Goal: Task Accomplishment & Management: Manage account settings

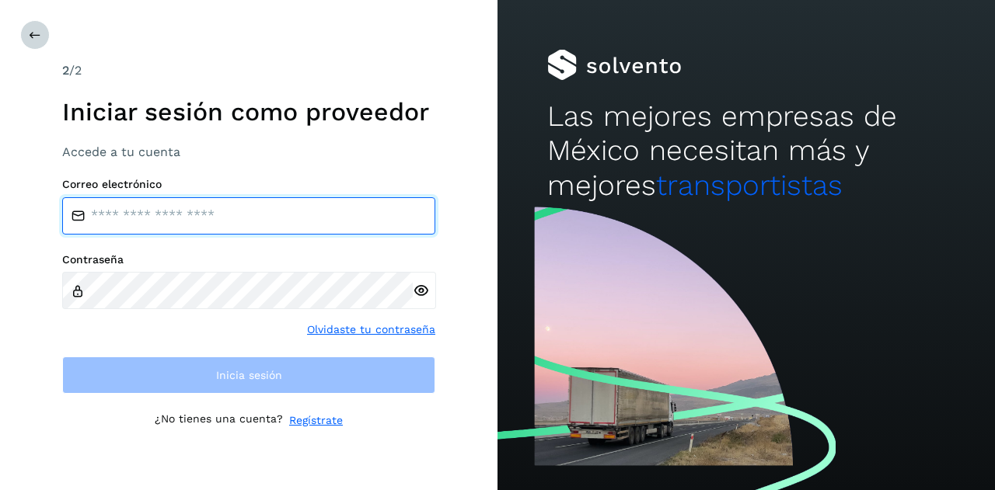
type input "**********"
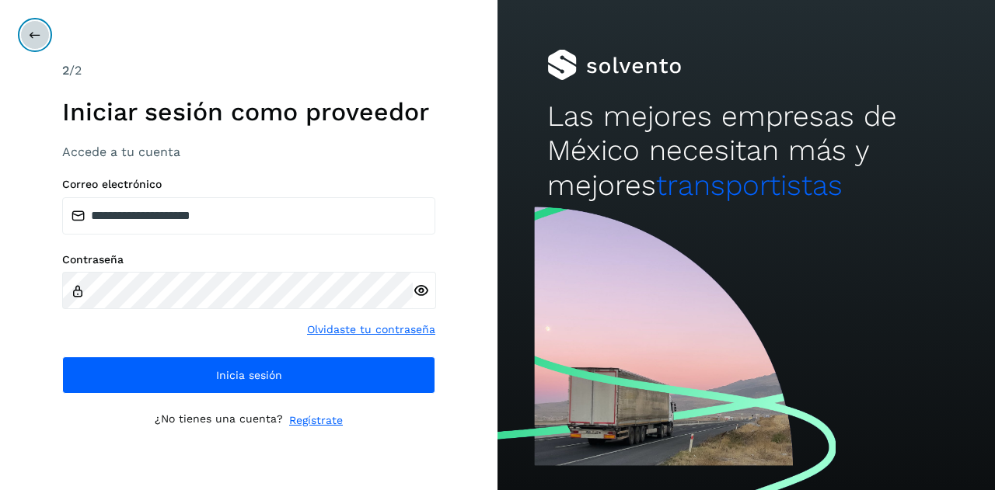
click at [40, 41] on button at bounding box center [35, 35] width 30 height 30
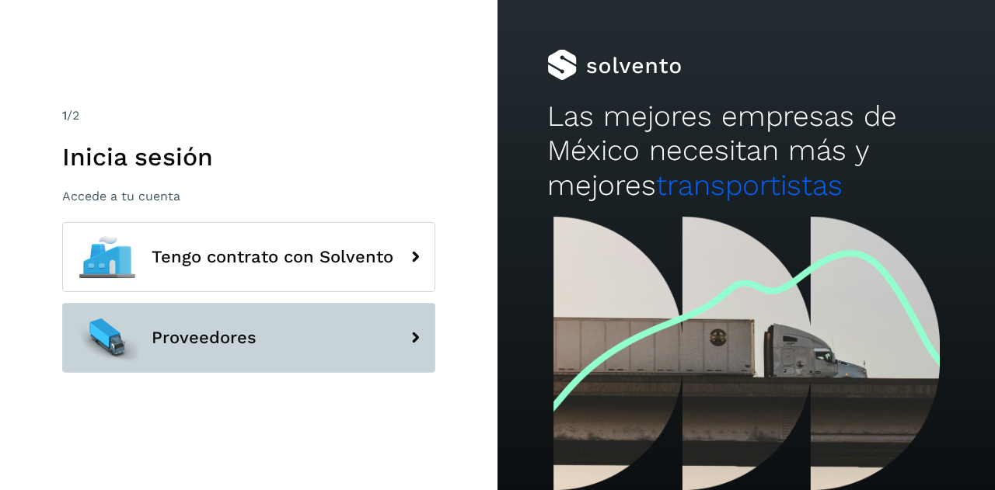
click at [188, 352] on button "Proveedores" at bounding box center [248, 338] width 373 height 70
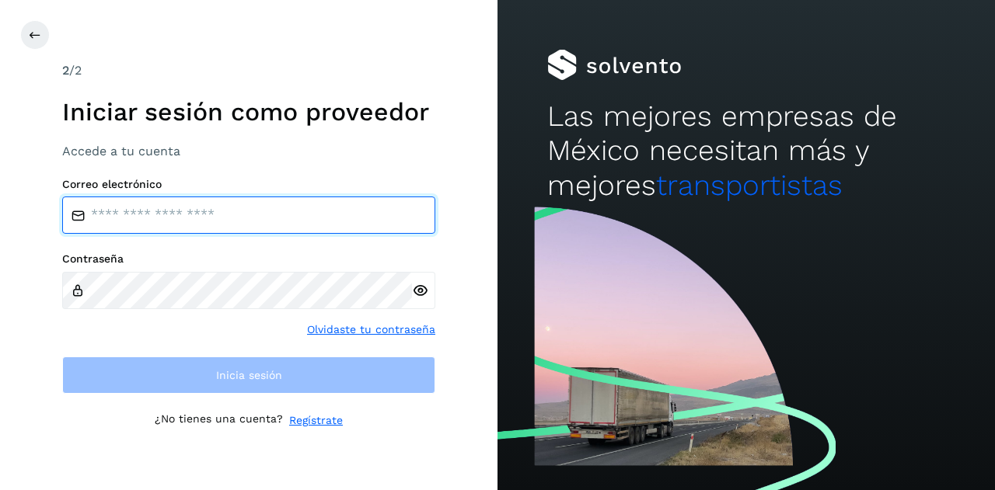
type input "**********"
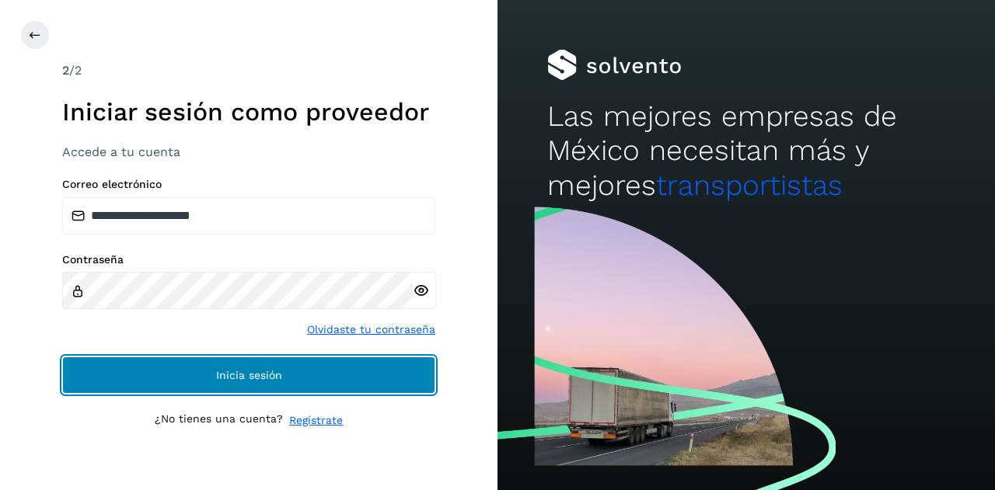
click at [199, 385] on button "Inicia sesión" at bounding box center [248, 375] width 373 height 37
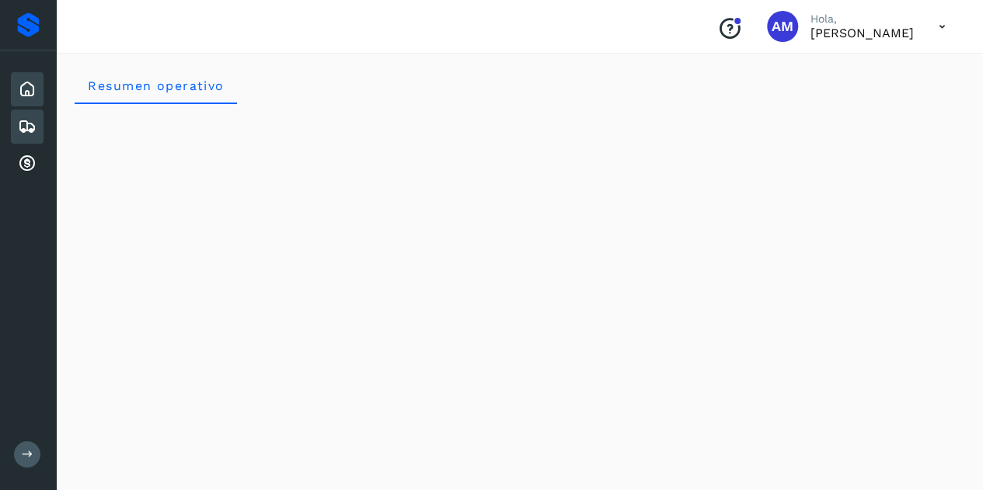
click at [24, 119] on icon at bounding box center [27, 126] width 19 height 19
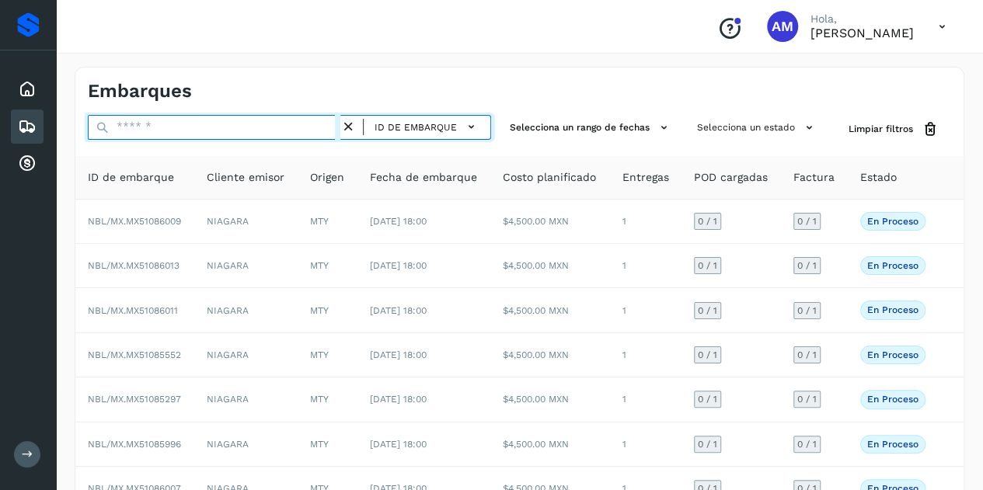
click at [148, 117] on input "text" at bounding box center [214, 127] width 253 height 25
paste input "**********"
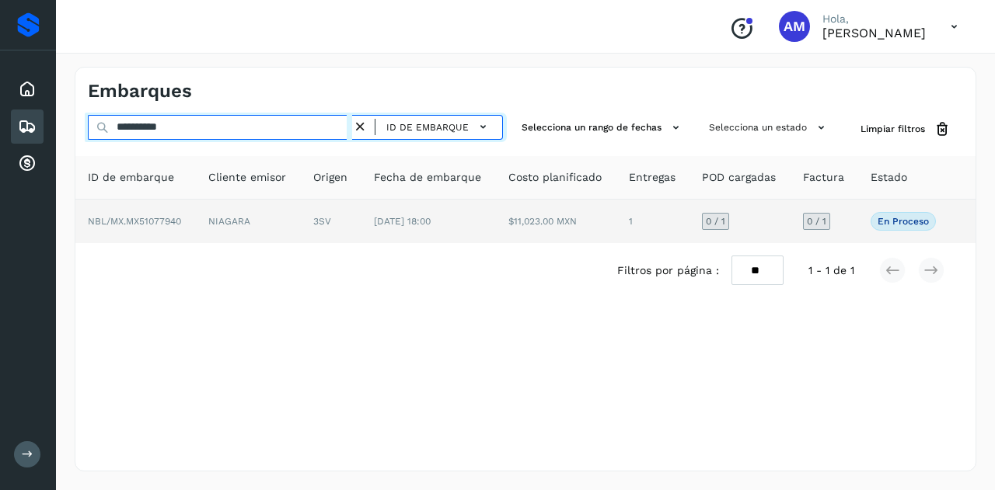
type input "**********"
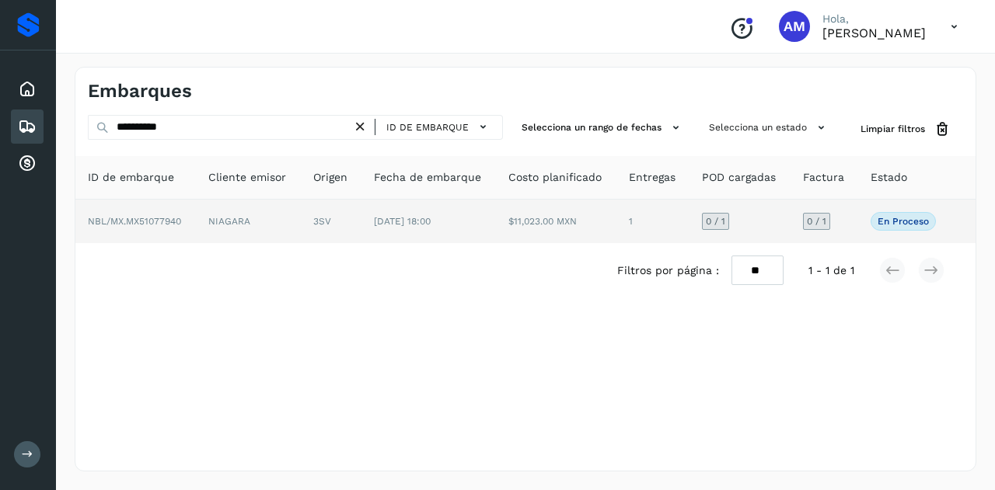
click at [202, 218] on td "NIAGARA" at bounding box center [248, 222] width 105 height 44
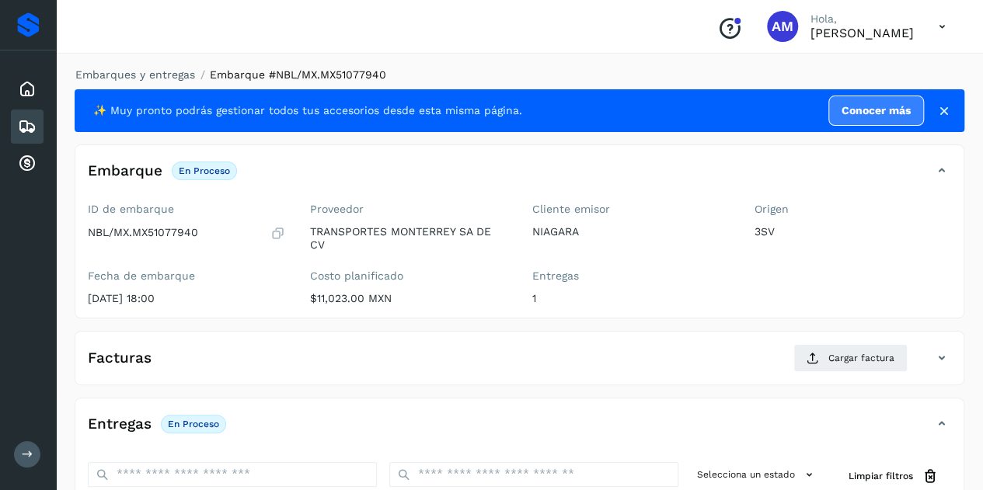
scroll to position [155, 0]
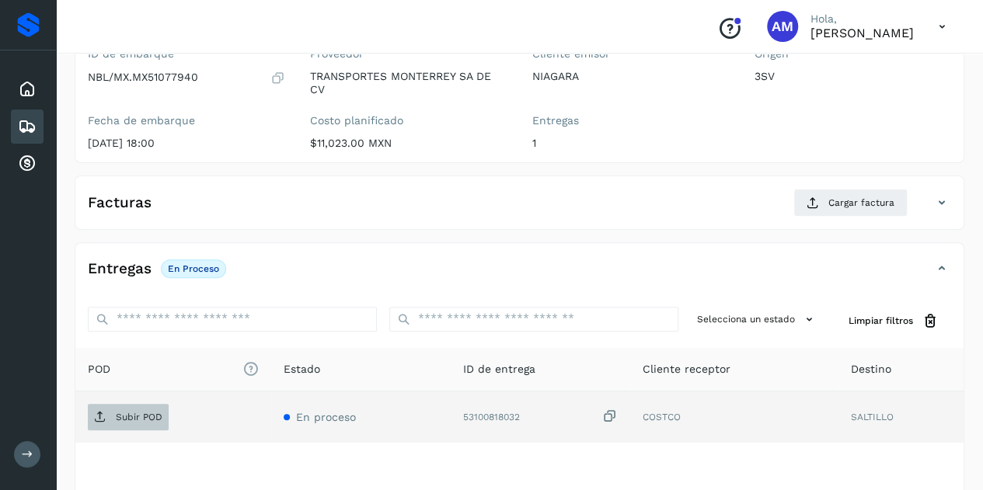
click at [131, 420] on span "Subir POD" at bounding box center [128, 417] width 81 height 25
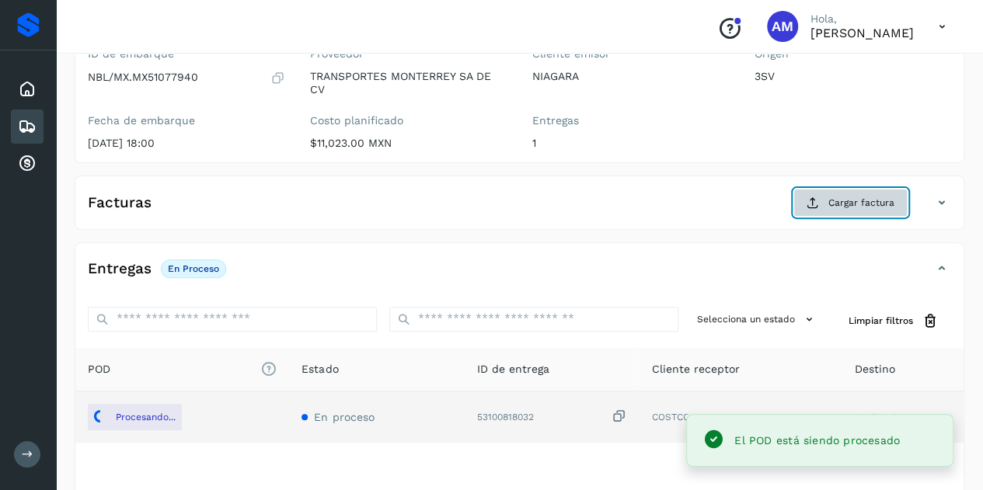
click at [873, 198] on span "Cargar factura" at bounding box center [861, 203] width 66 height 14
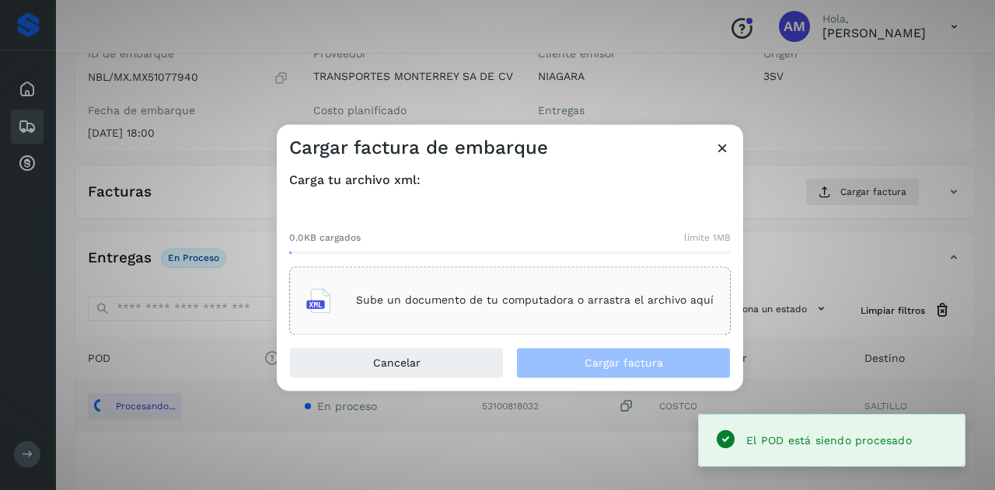
click at [551, 302] on p "Sube un documento de tu computadora o arrastra el archivo aquí" at bounding box center [534, 300] width 357 height 13
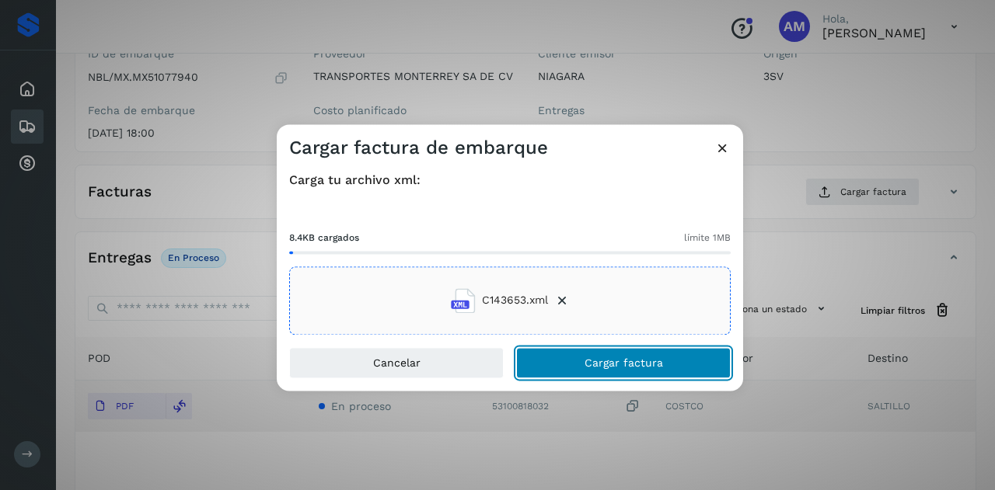
click at [570, 358] on button "Cargar factura" at bounding box center [623, 362] width 214 height 31
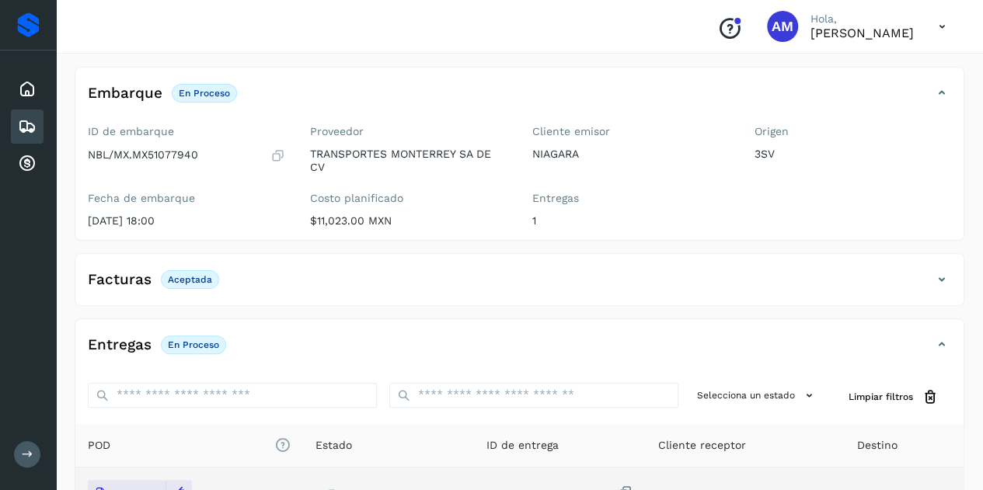
scroll to position [0, 0]
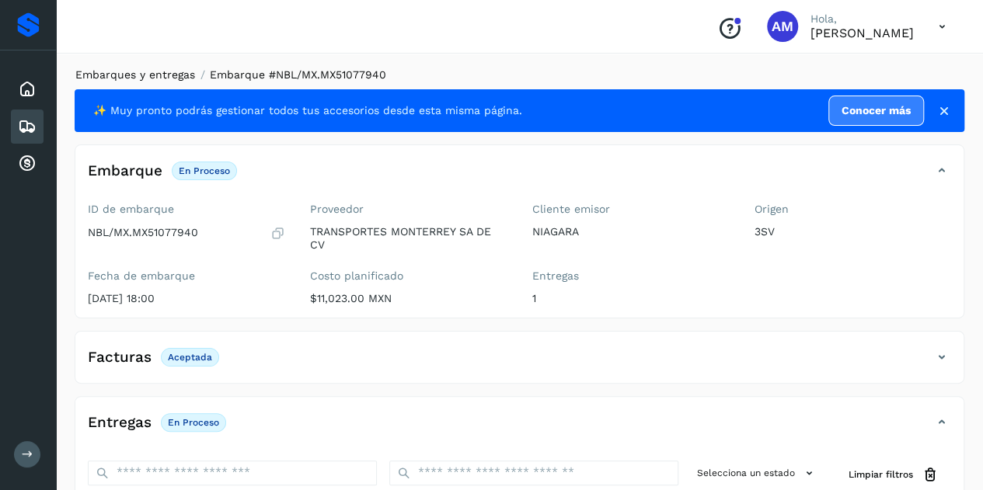
click at [151, 72] on link "Embarques y entregas" at bounding box center [135, 74] width 120 height 12
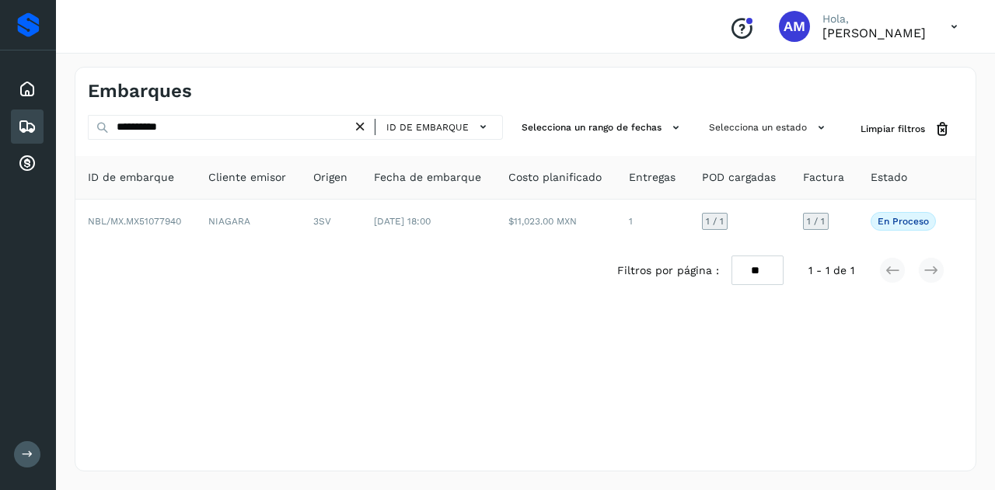
click at [363, 125] on icon at bounding box center [360, 127] width 16 height 16
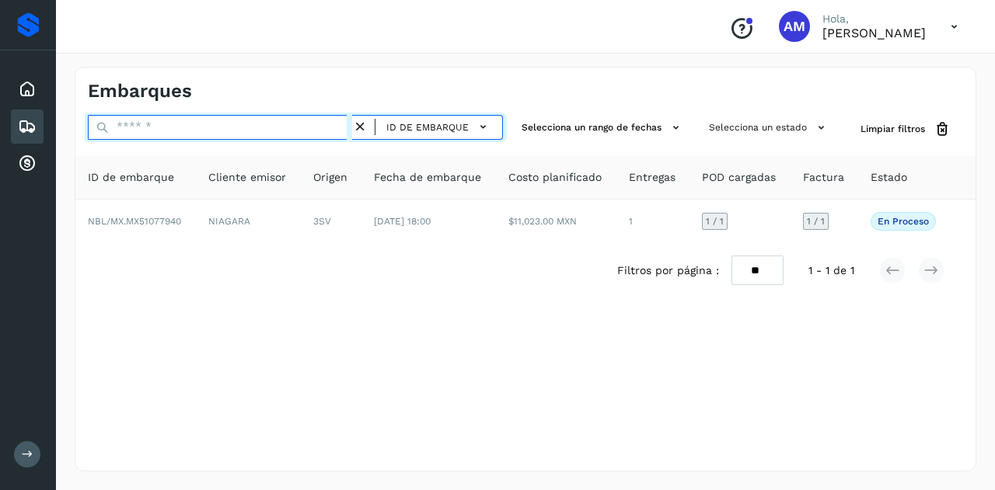
click at [284, 117] on input "text" at bounding box center [220, 127] width 264 height 25
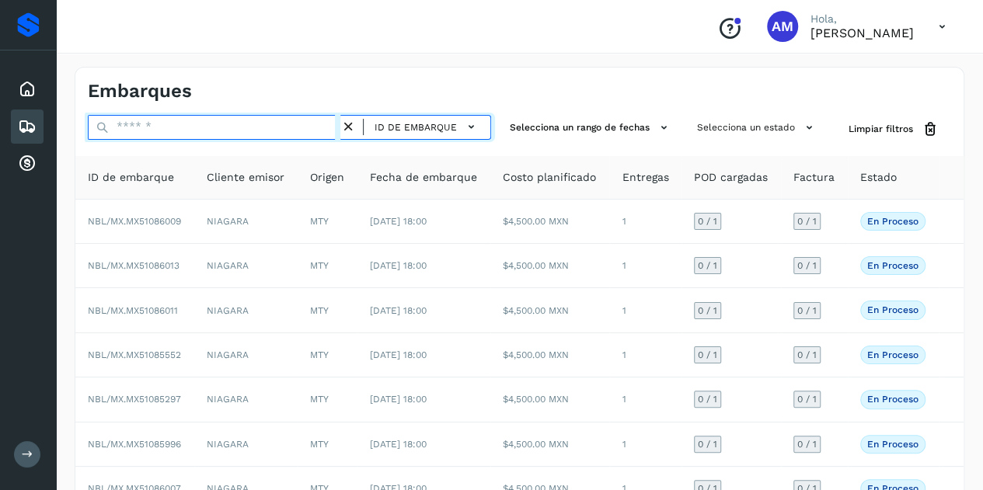
paste input "**********"
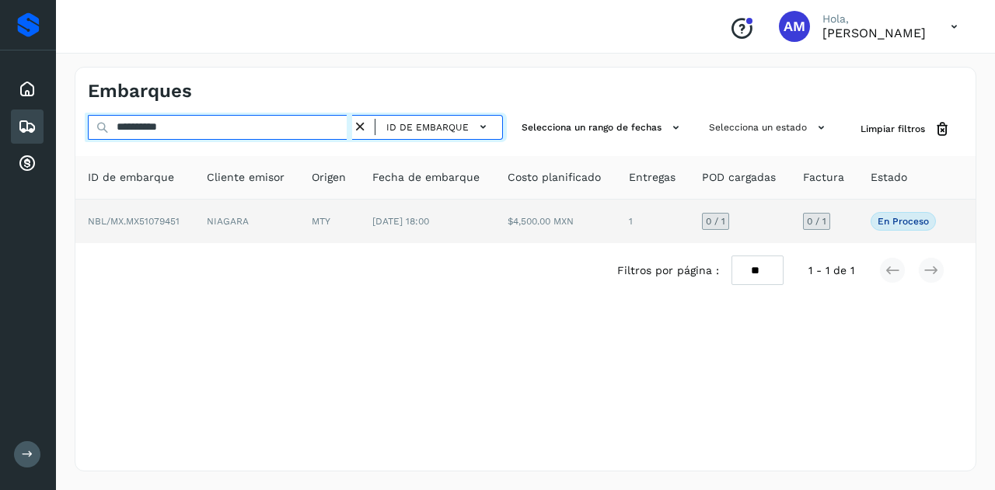
type input "**********"
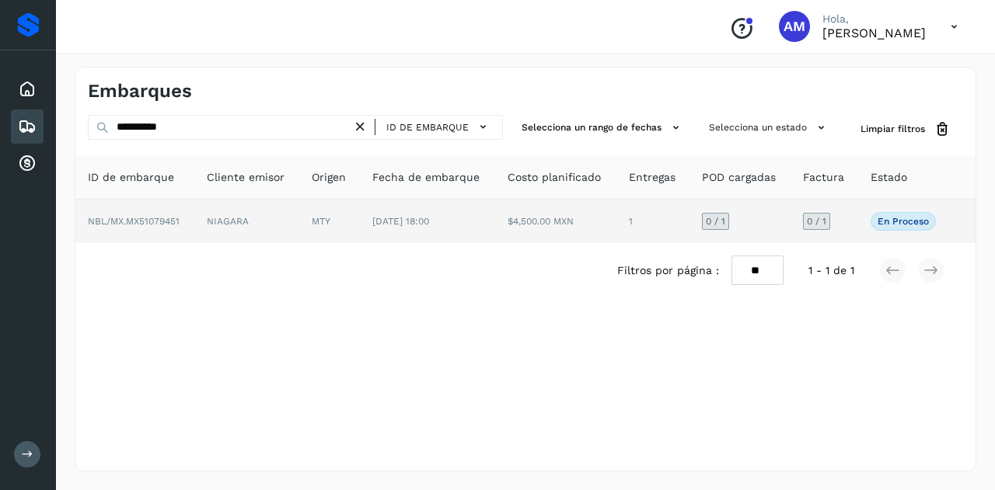
click at [281, 228] on td "NIAGARA" at bounding box center [246, 222] width 105 height 44
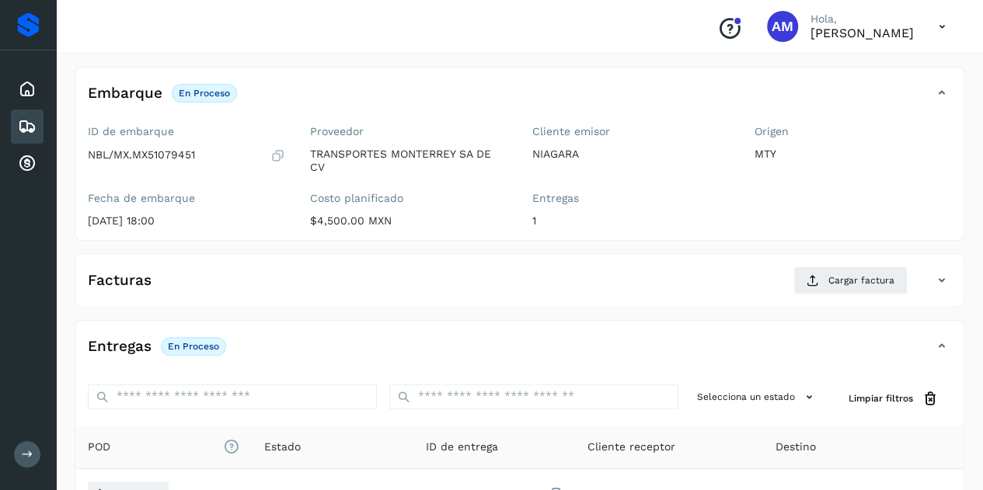
scroll to position [155, 0]
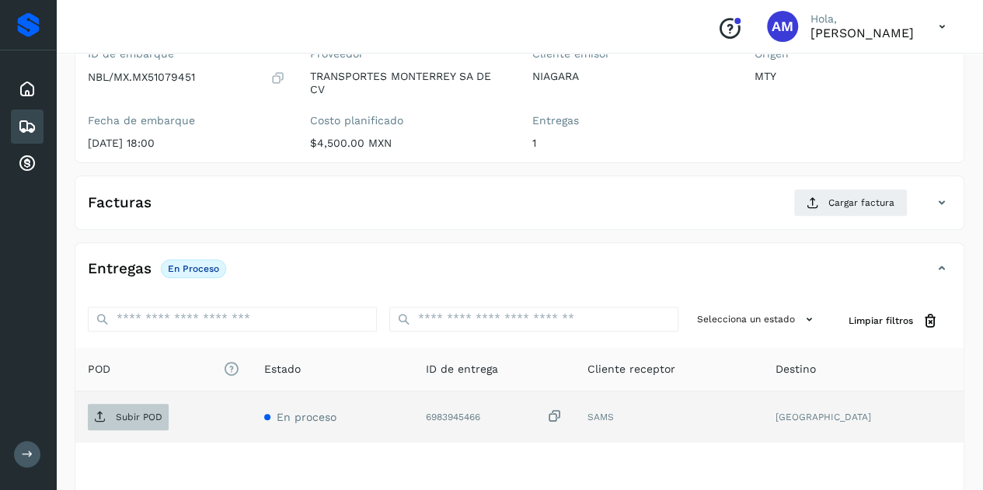
click at [131, 417] on p "Subir POD" at bounding box center [139, 417] width 47 height 11
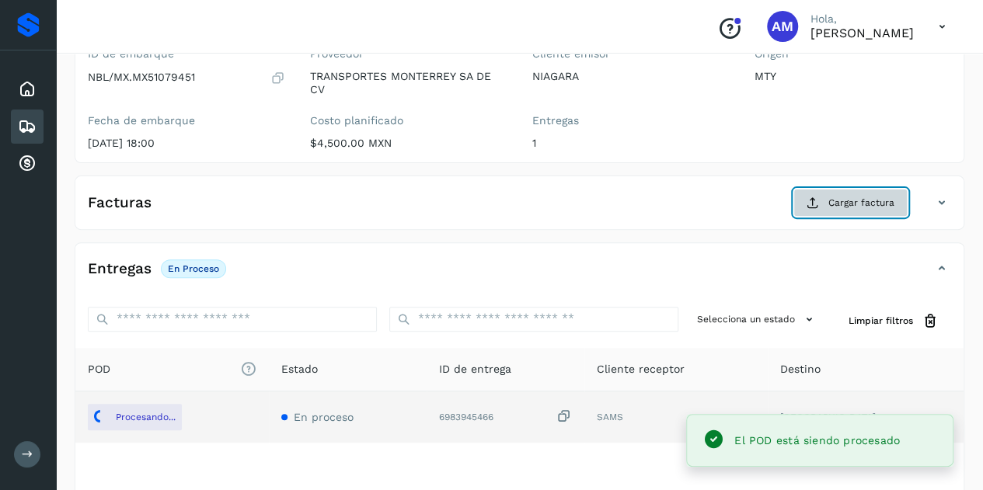
click at [848, 203] on span "Cargar factura" at bounding box center [861, 203] width 66 height 14
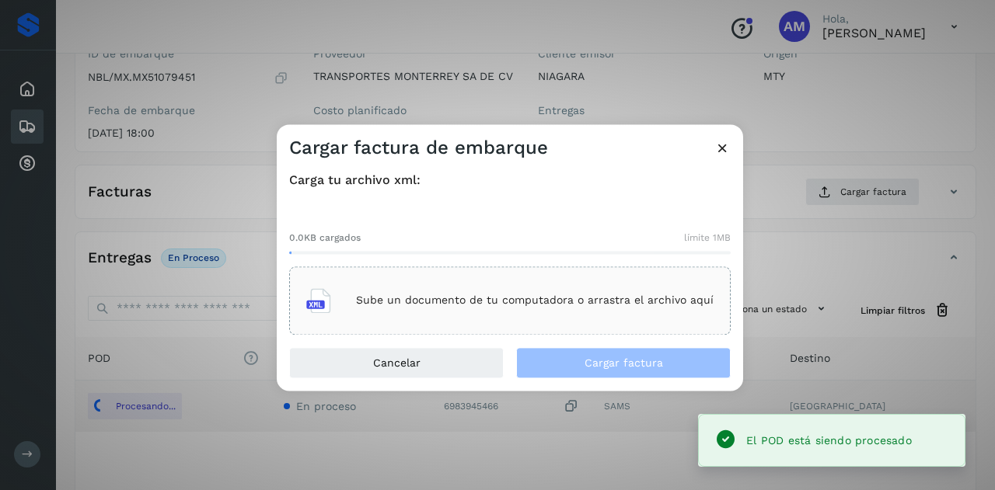
click at [423, 298] on p "Sube un documento de tu computadora o arrastra el archivo aquí" at bounding box center [534, 300] width 357 height 13
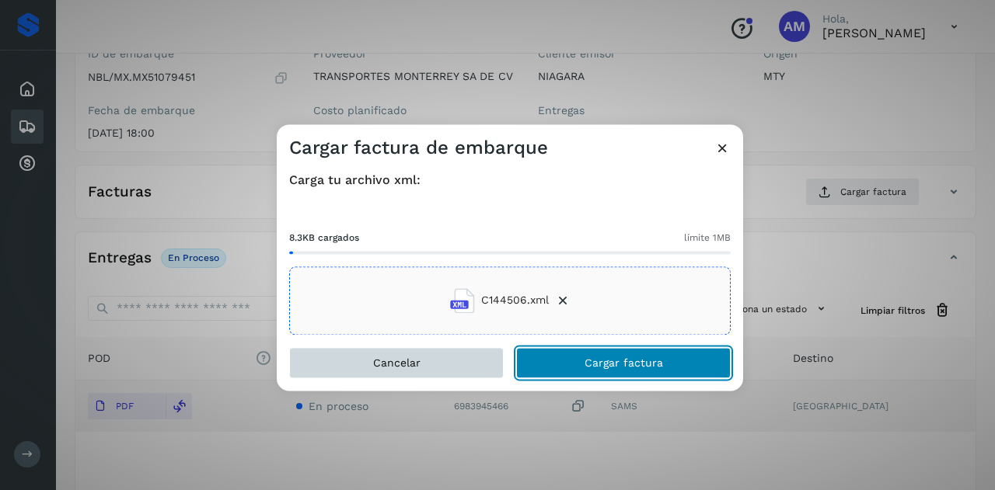
drag, startPoint x: 572, startPoint y: 366, endPoint x: 490, endPoint y: 361, distance: 82.5
click at [569, 371] on button "Cargar factura" at bounding box center [623, 362] width 214 height 31
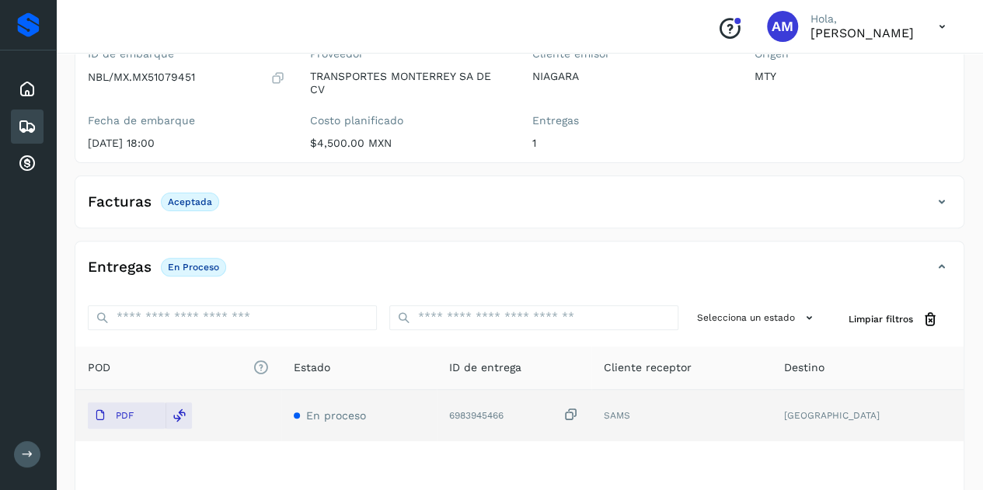
scroll to position [0, 0]
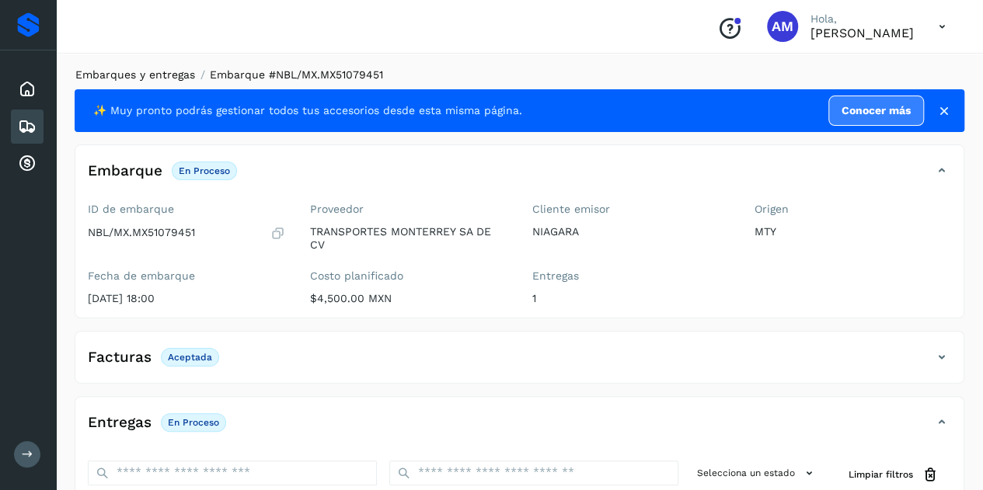
click at [124, 71] on link "Embarques y entregas" at bounding box center [135, 74] width 120 height 12
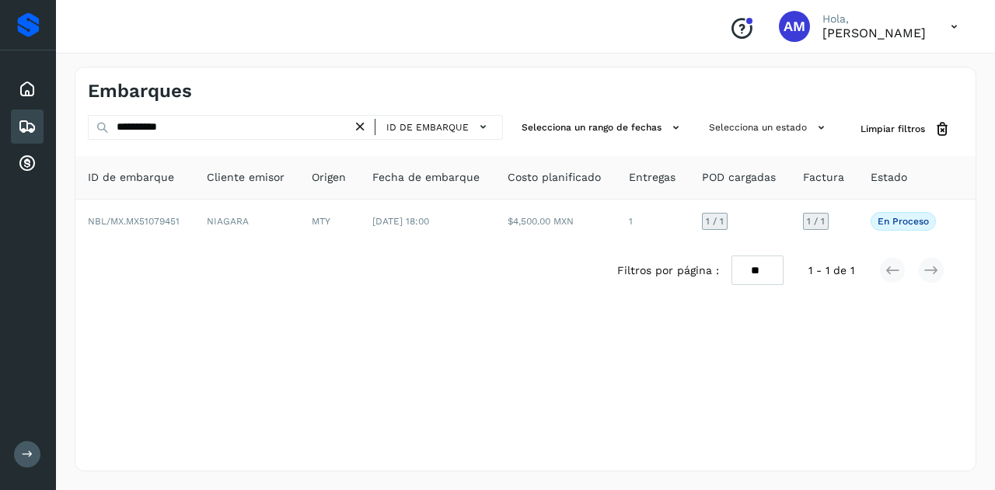
click at [367, 131] on icon at bounding box center [360, 127] width 16 height 16
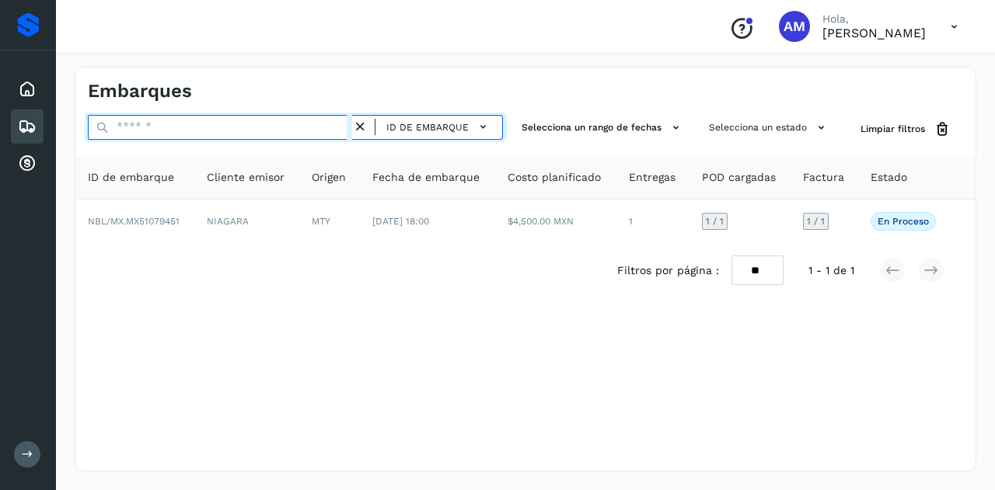
click at [300, 130] on input "text" at bounding box center [220, 127] width 264 height 25
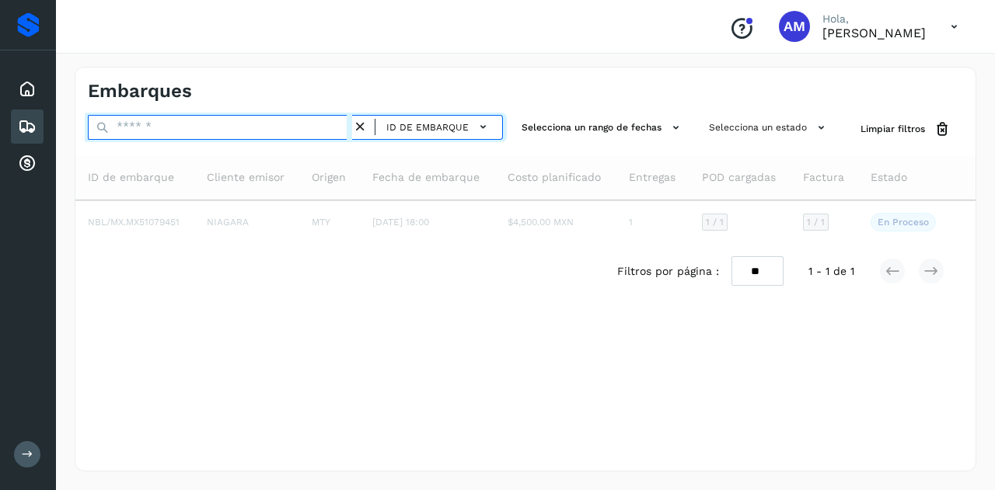
paste input "**********"
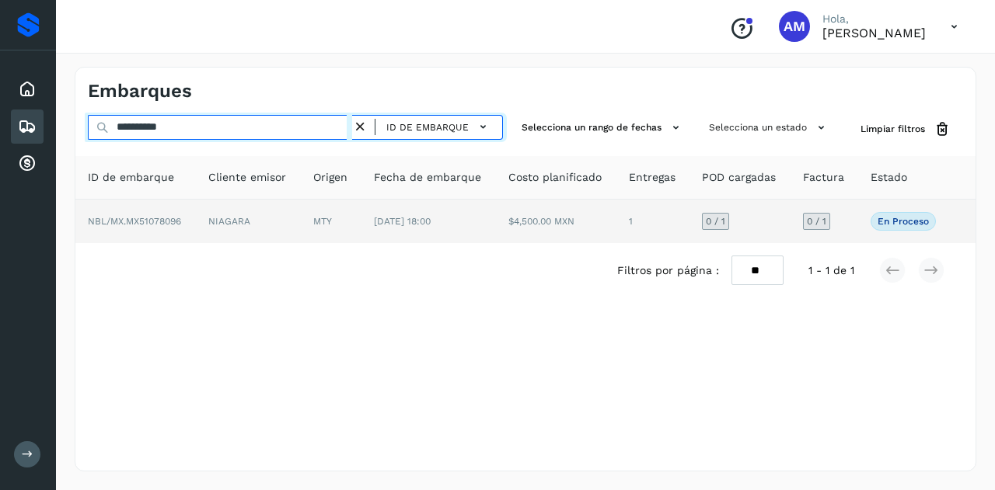
type input "**********"
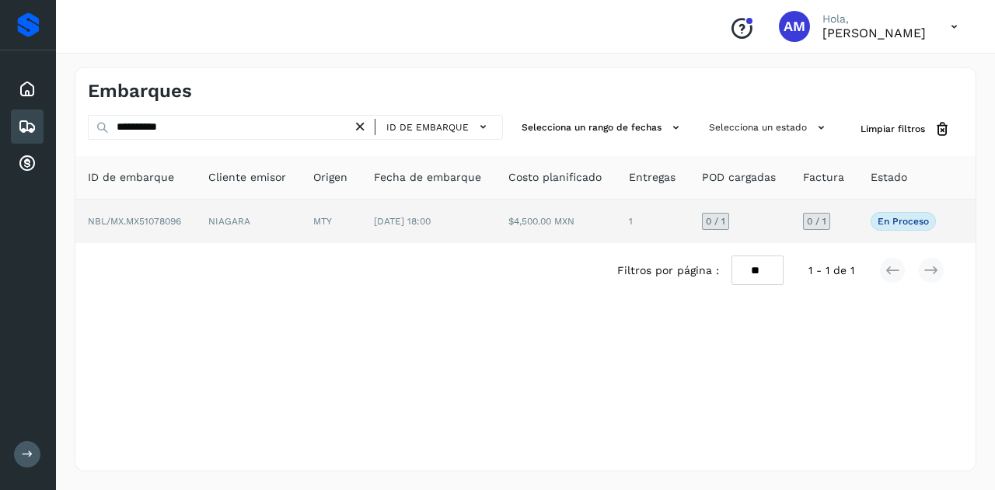
click at [300, 229] on td "NIAGARA" at bounding box center [248, 222] width 105 height 44
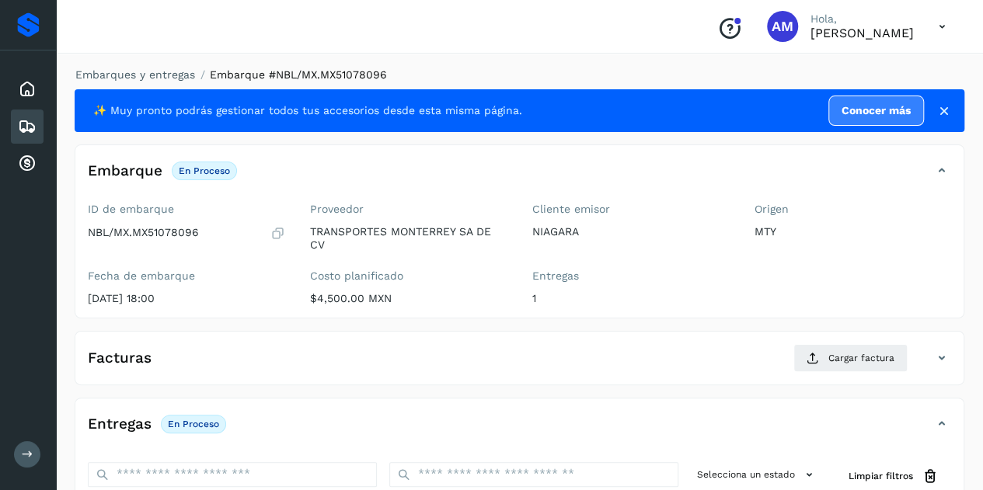
scroll to position [233, 0]
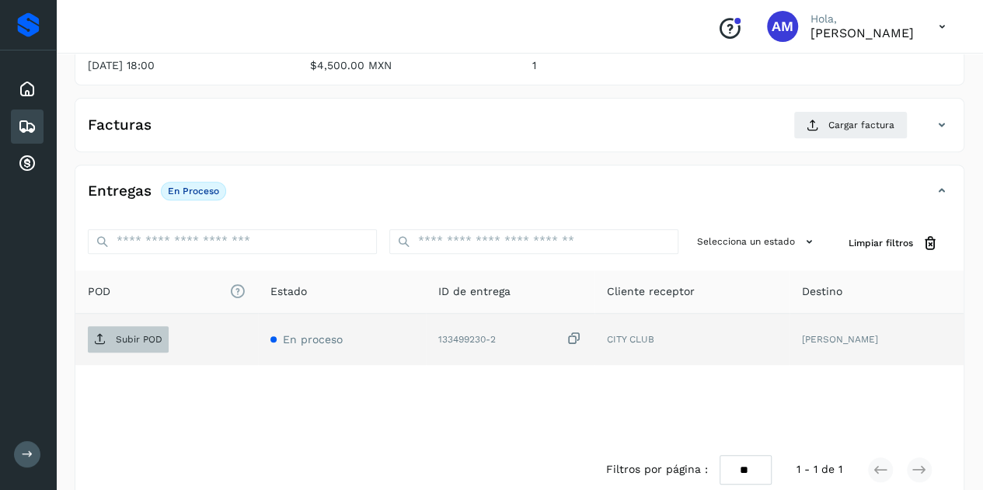
click at [106, 334] on span "Subir POD" at bounding box center [128, 339] width 81 height 25
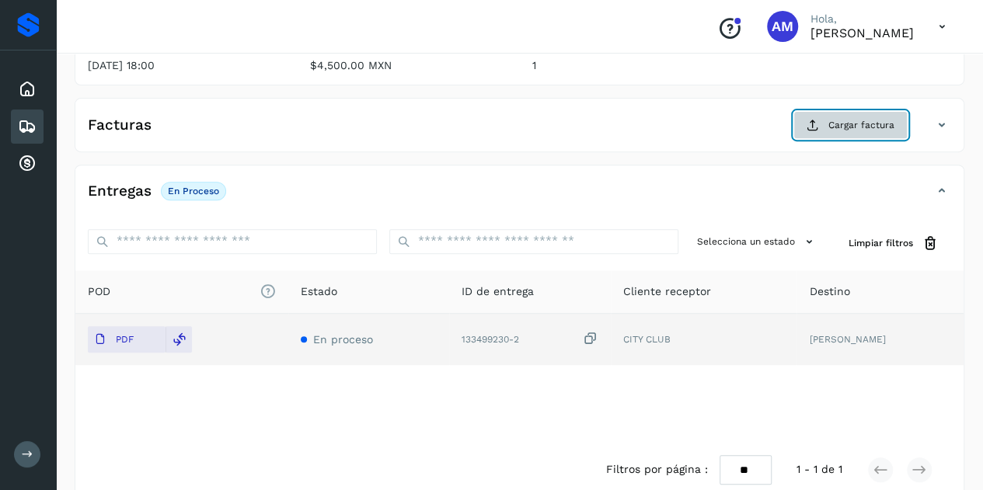
click at [831, 124] on span "Cargar factura" at bounding box center [861, 125] width 66 height 14
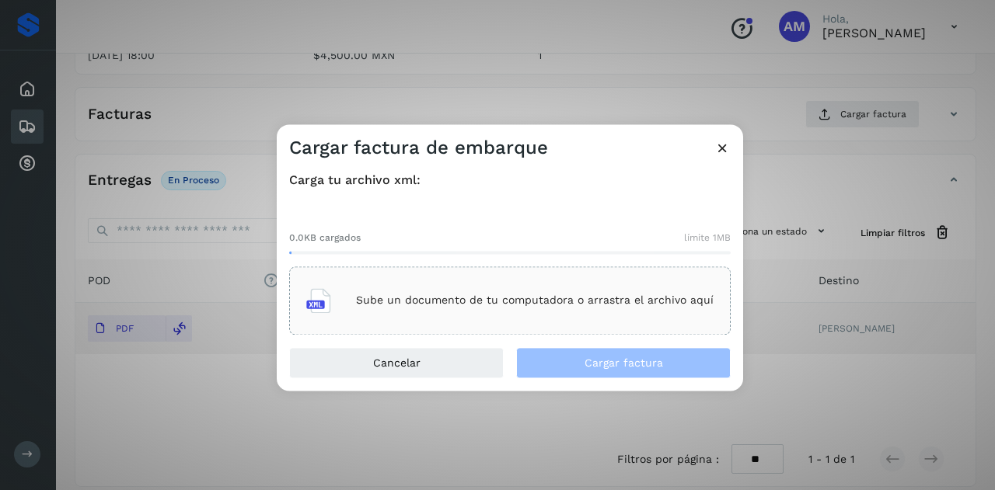
click at [493, 311] on div "Sube un documento de tu computadora o arrastra el archivo aquí" at bounding box center [509, 301] width 407 height 42
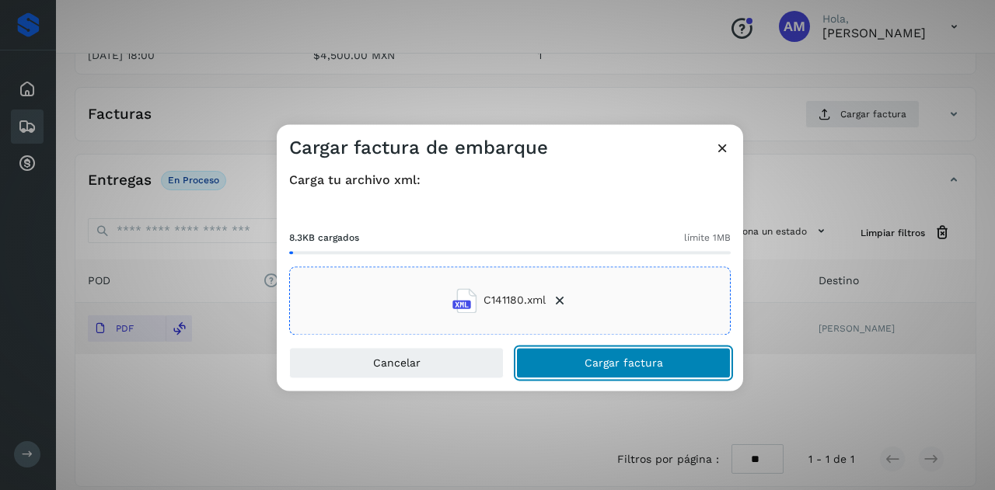
click at [563, 369] on button "Cargar factura" at bounding box center [623, 362] width 214 height 31
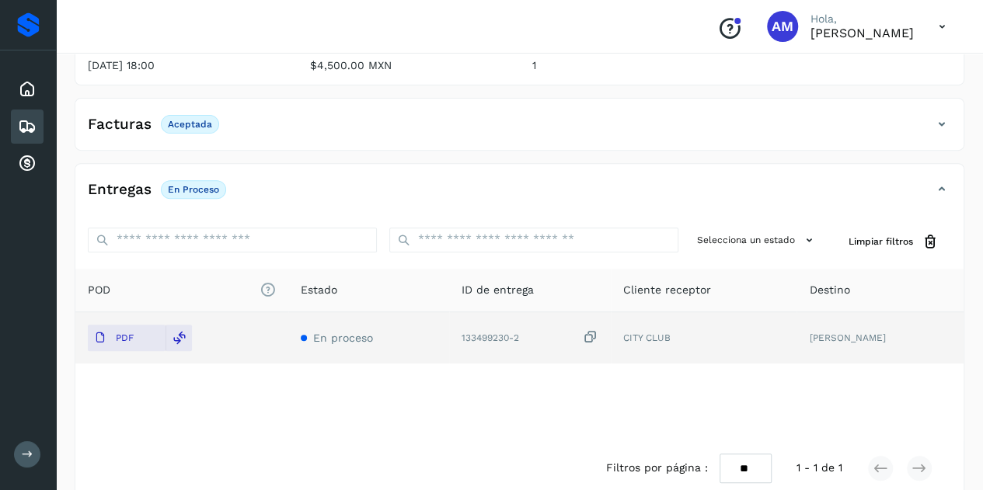
scroll to position [0, 0]
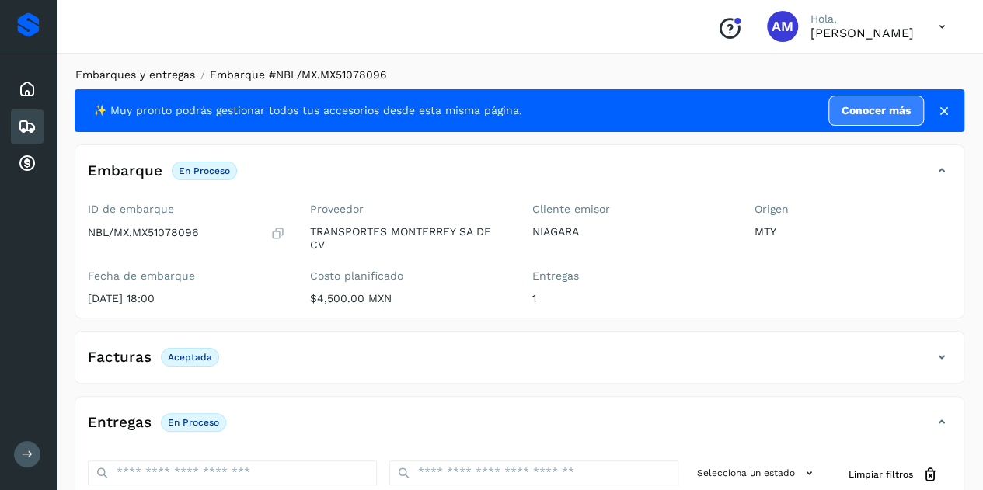
click at [144, 71] on link "Embarques y entregas" at bounding box center [135, 74] width 120 height 12
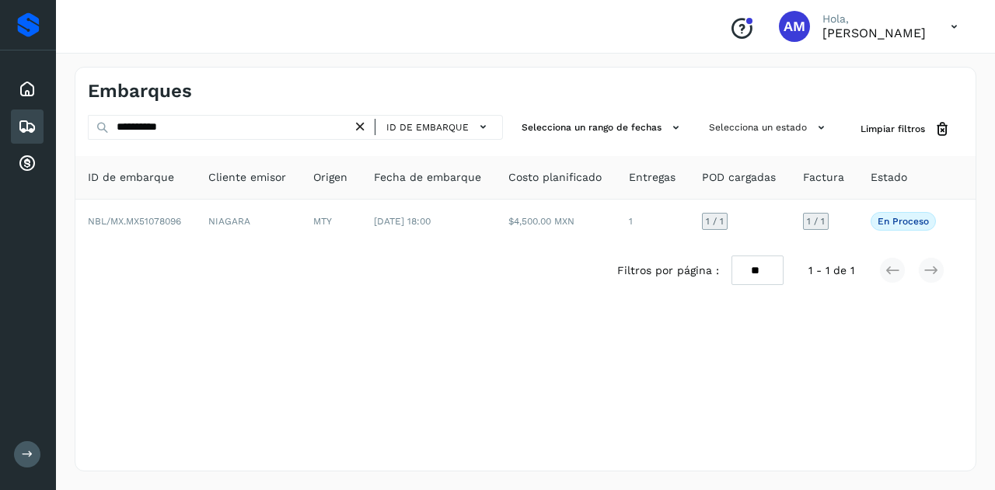
click at [365, 123] on icon at bounding box center [360, 127] width 16 height 16
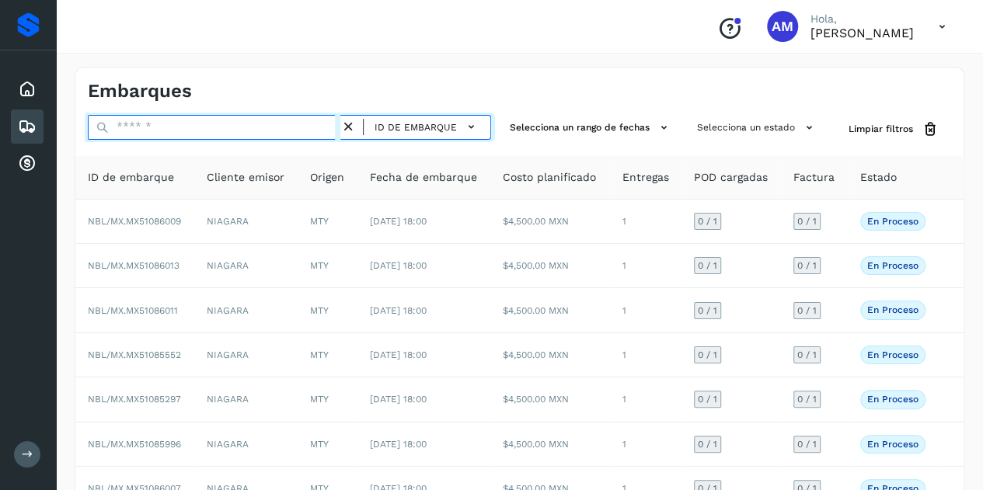
click at [242, 128] on input "text" at bounding box center [214, 127] width 253 height 25
paste input "**********"
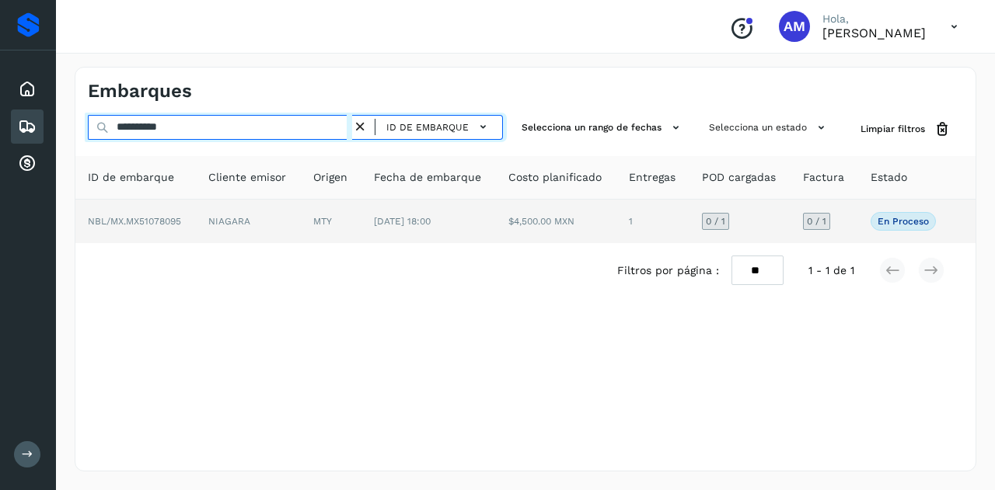
type input "**********"
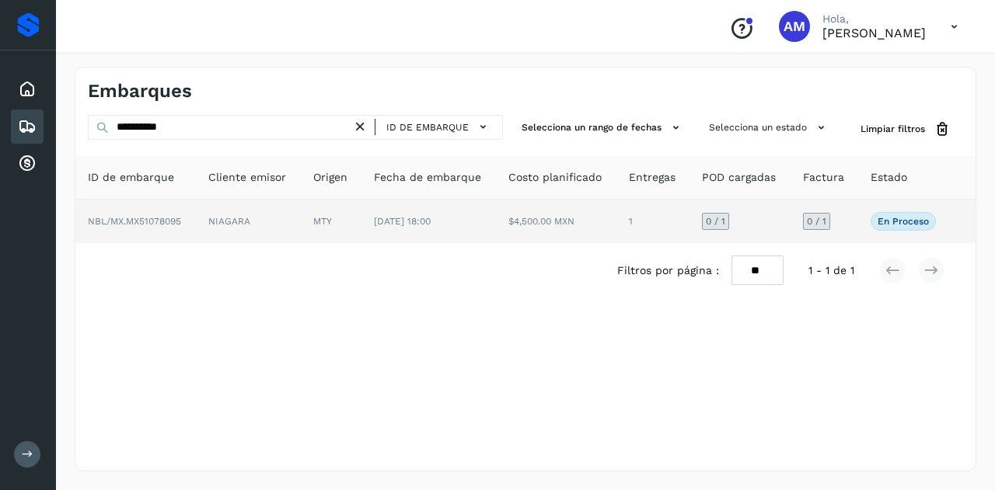
click at [280, 224] on td "NIAGARA" at bounding box center [248, 222] width 105 height 44
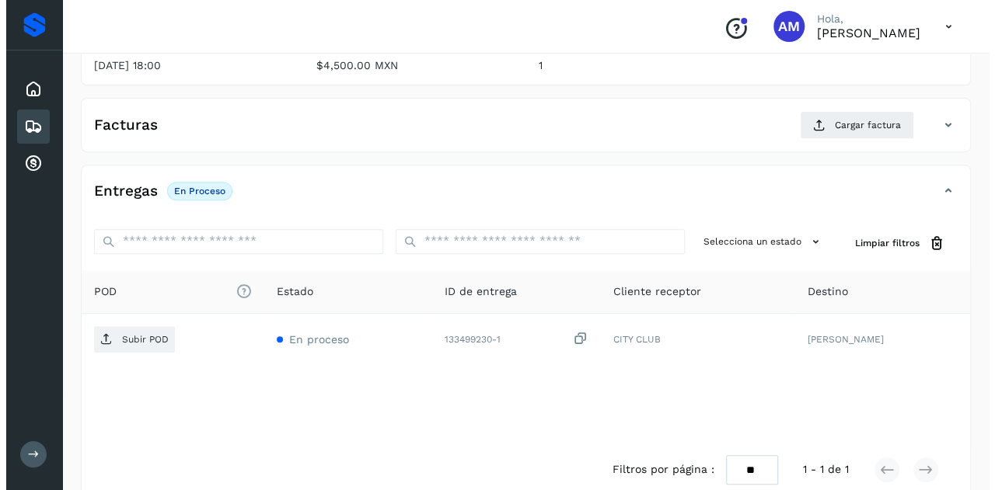
scroll to position [256, 0]
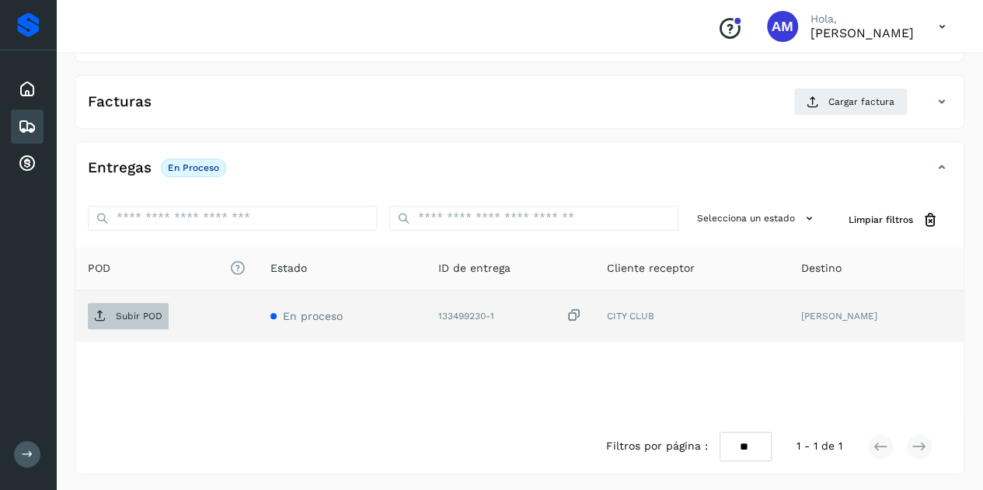
click at [137, 322] on span "Subir POD" at bounding box center [128, 316] width 81 height 25
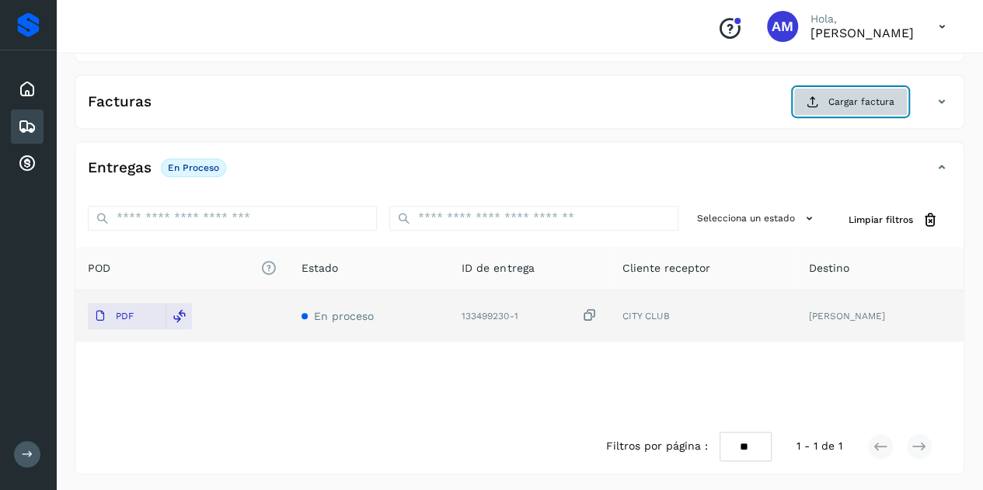
click at [863, 101] on span "Cargar factura" at bounding box center [861, 102] width 66 height 14
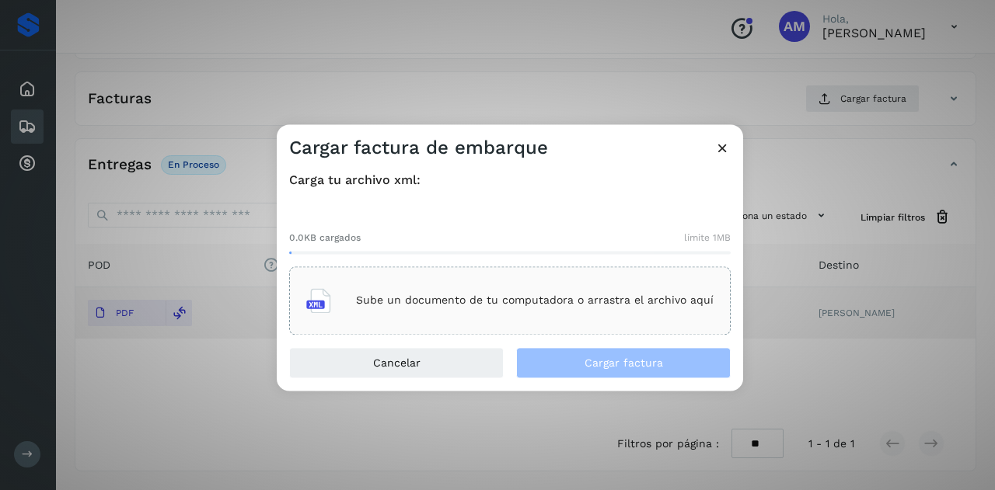
click at [472, 278] on div "Sube un documento de tu computadora o arrastra el archivo aquí" at bounding box center [509, 301] width 441 height 68
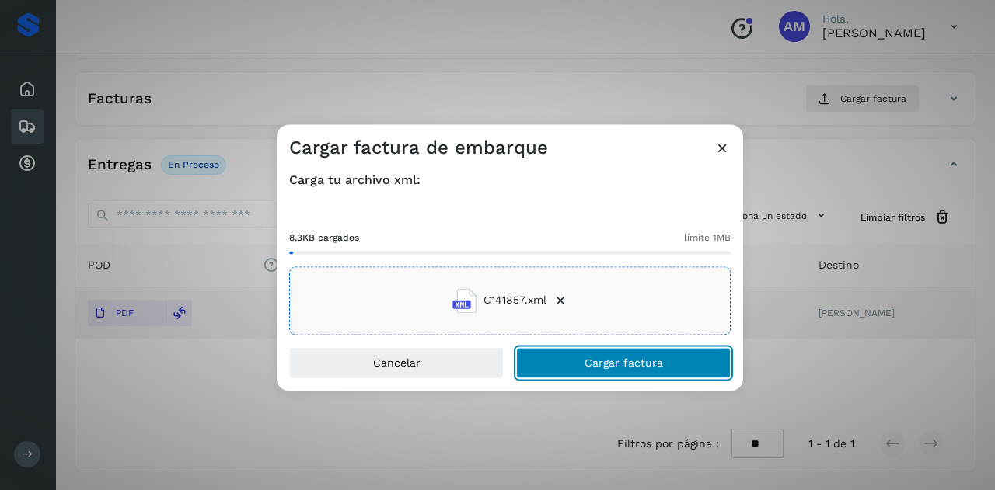
click at [544, 364] on button "Cargar factura" at bounding box center [623, 362] width 214 height 31
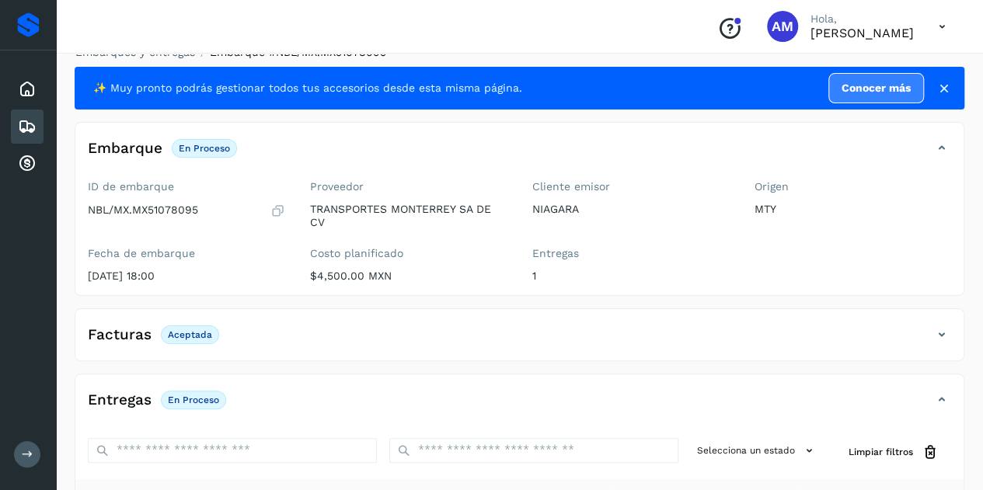
scroll to position [0, 0]
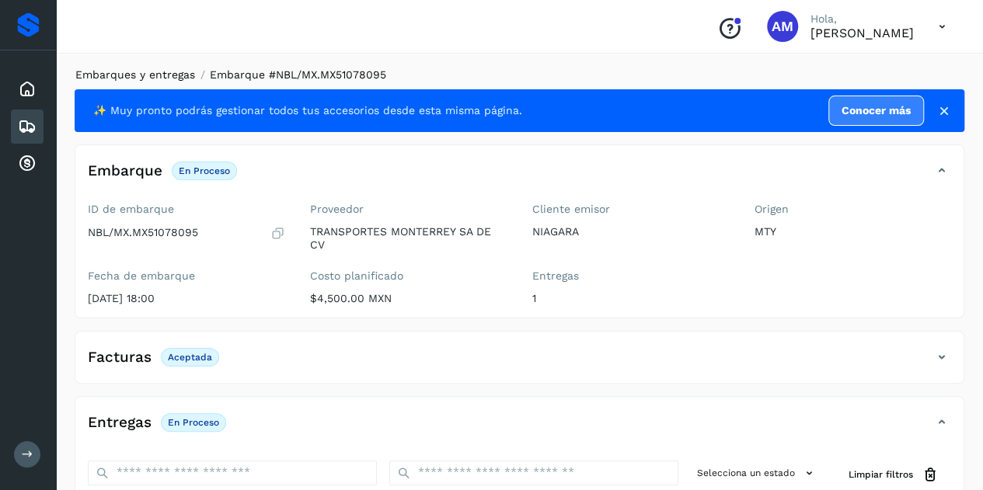
click at [180, 75] on link "Embarques y entregas" at bounding box center [135, 74] width 120 height 12
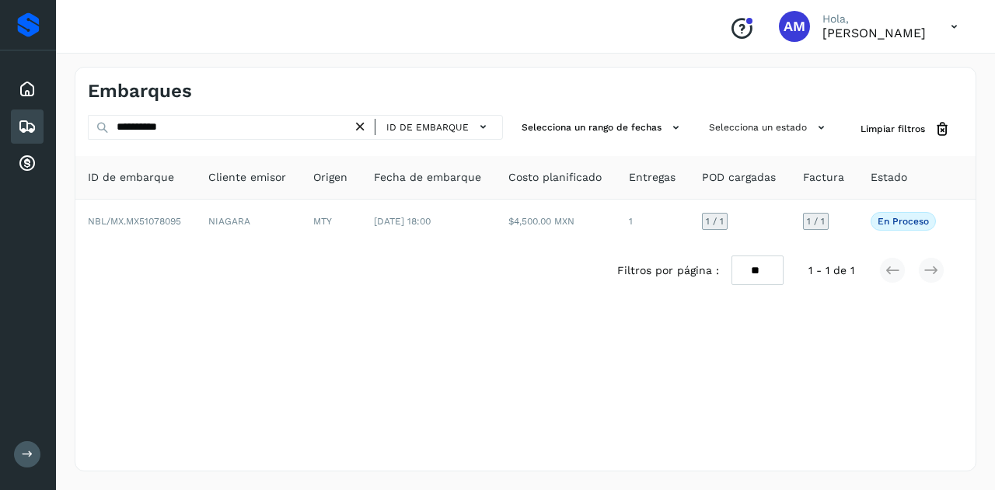
drag, startPoint x: 368, startPoint y: 124, endPoint x: 251, endPoint y: 134, distance: 117.0
click at [343, 131] on div "**********" at bounding box center [295, 127] width 415 height 25
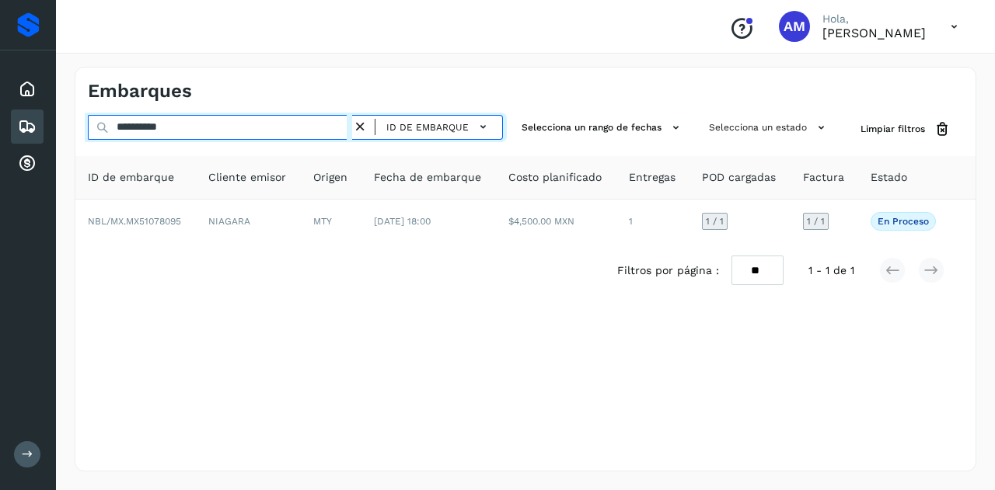
click at [251, 134] on input "**********" at bounding box center [220, 127] width 264 height 25
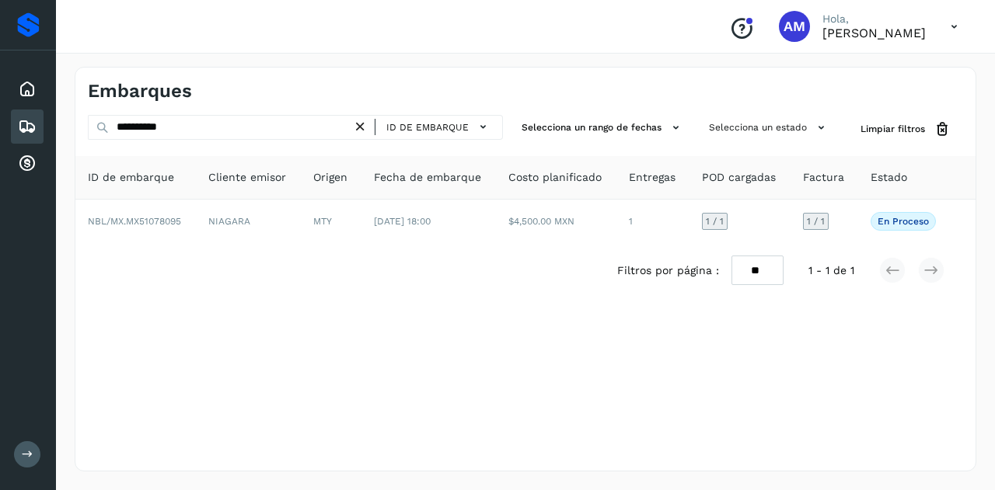
drag, startPoint x: 364, startPoint y: 125, endPoint x: 211, endPoint y: 127, distance: 153.1
click at [362, 126] on icon at bounding box center [360, 127] width 16 height 16
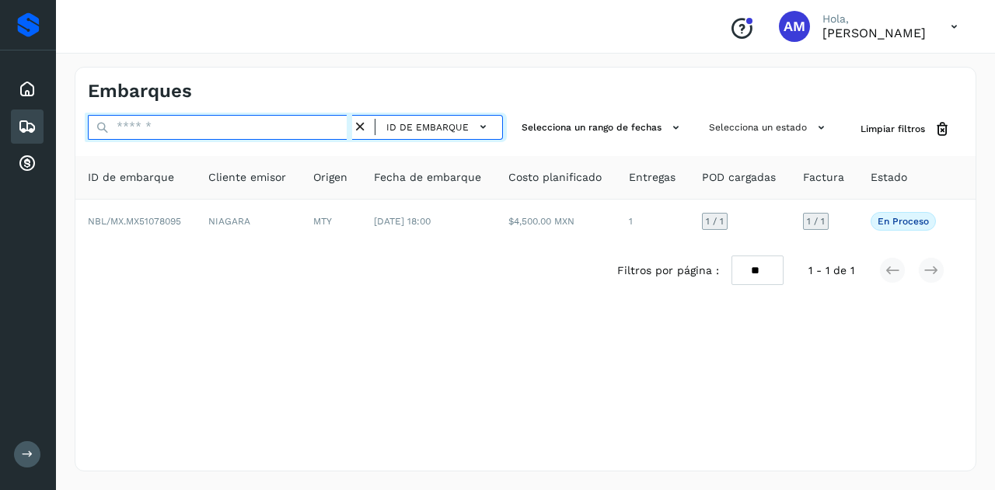
click at [211, 127] on input "text" at bounding box center [220, 127] width 264 height 25
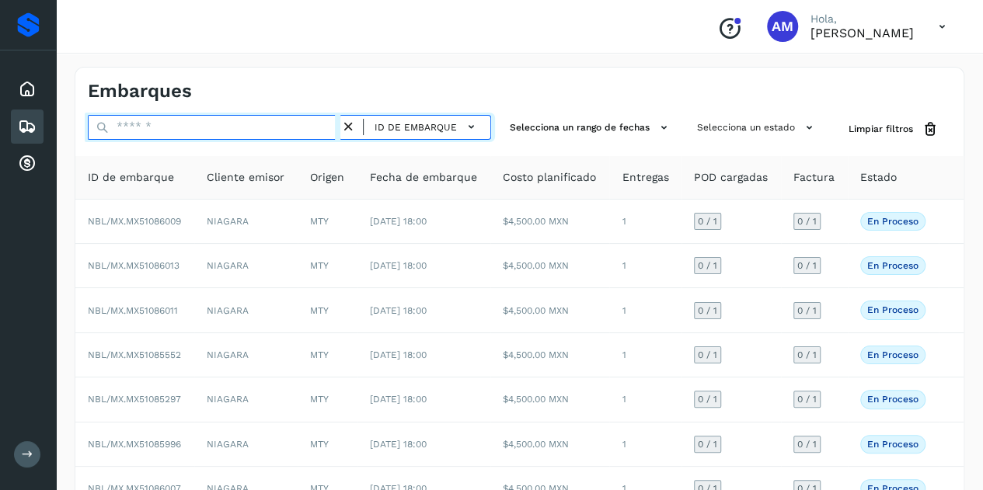
paste input "**********"
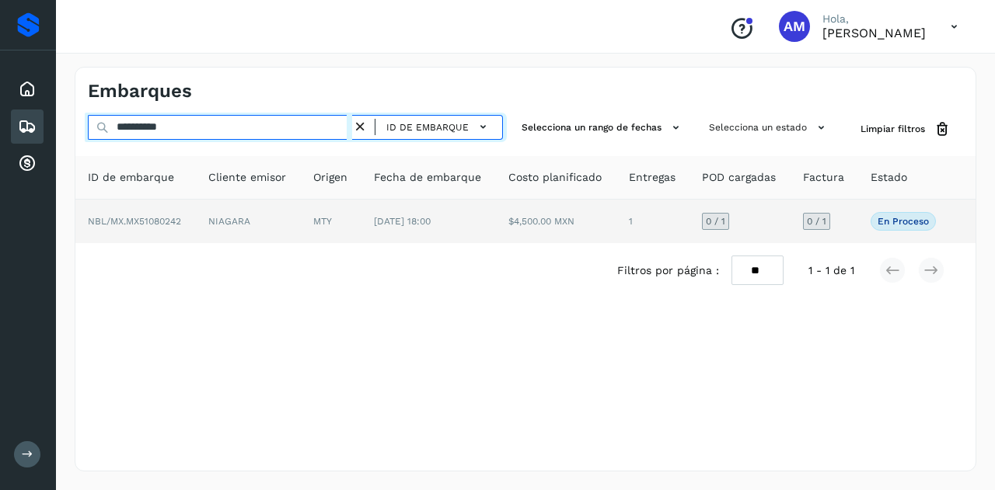
type input "**********"
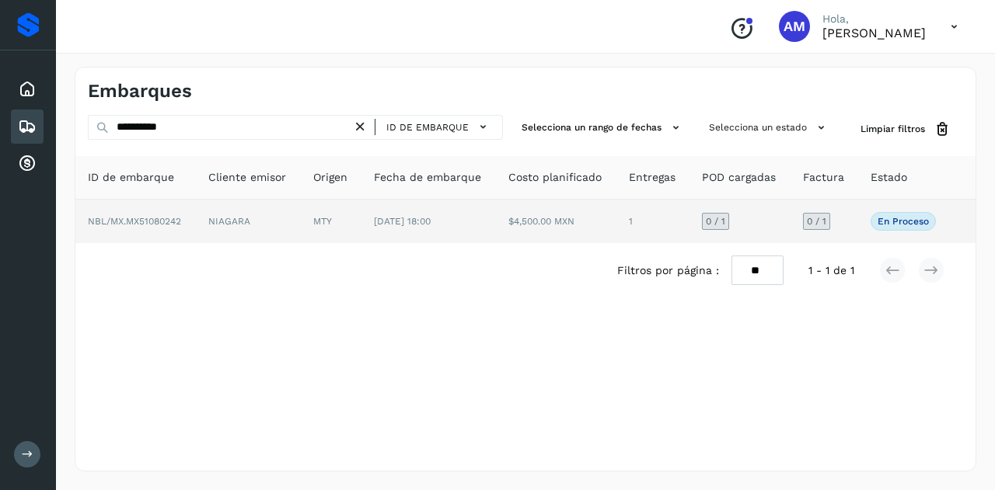
click at [261, 222] on td "NIAGARA" at bounding box center [248, 222] width 105 height 44
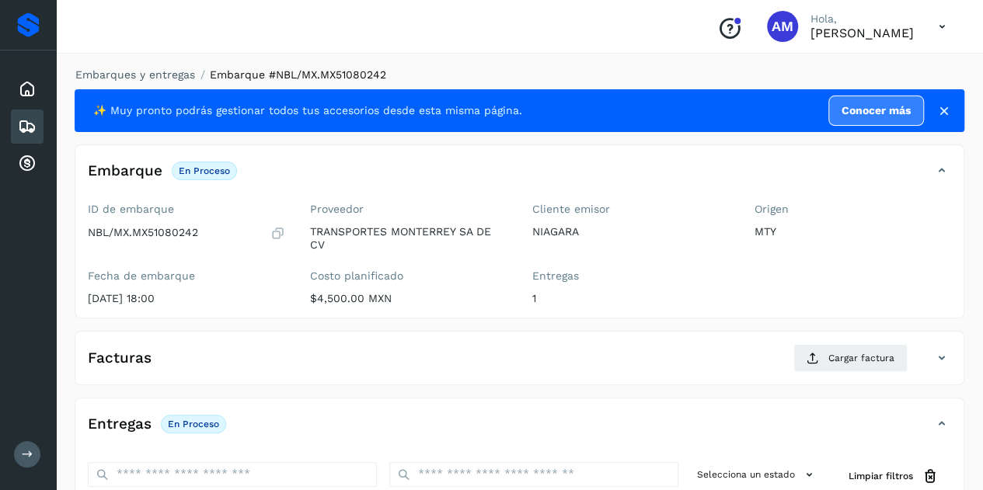
scroll to position [233, 0]
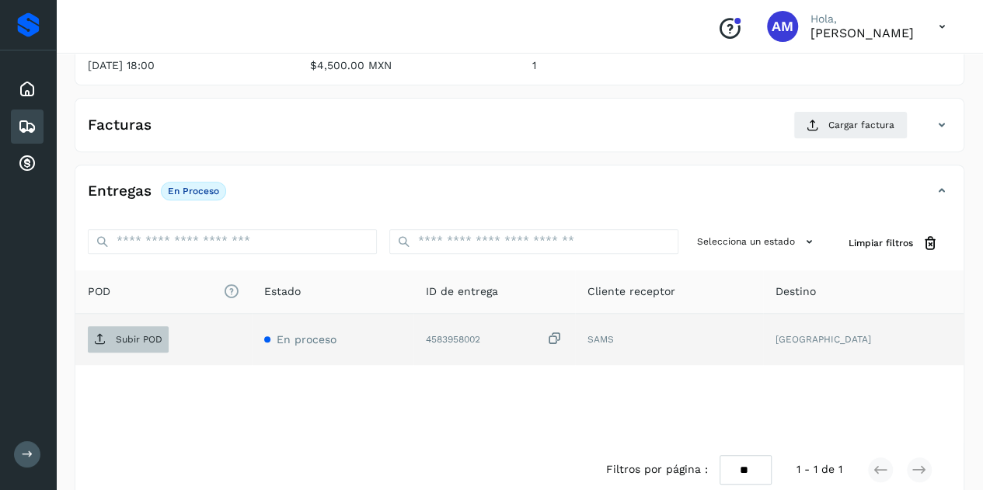
click at [154, 334] on p "Subir POD" at bounding box center [139, 339] width 47 height 11
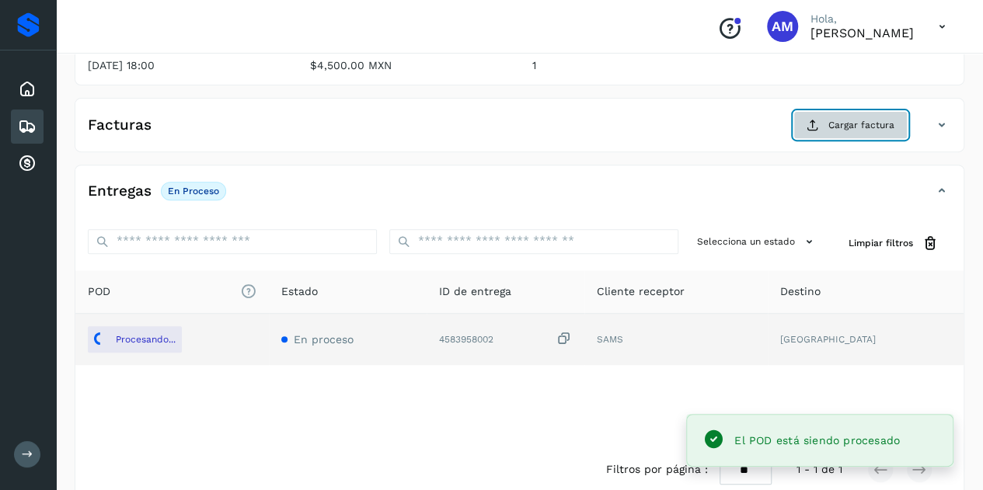
click at [846, 126] on span "Cargar factura" at bounding box center [861, 125] width 66 height 14
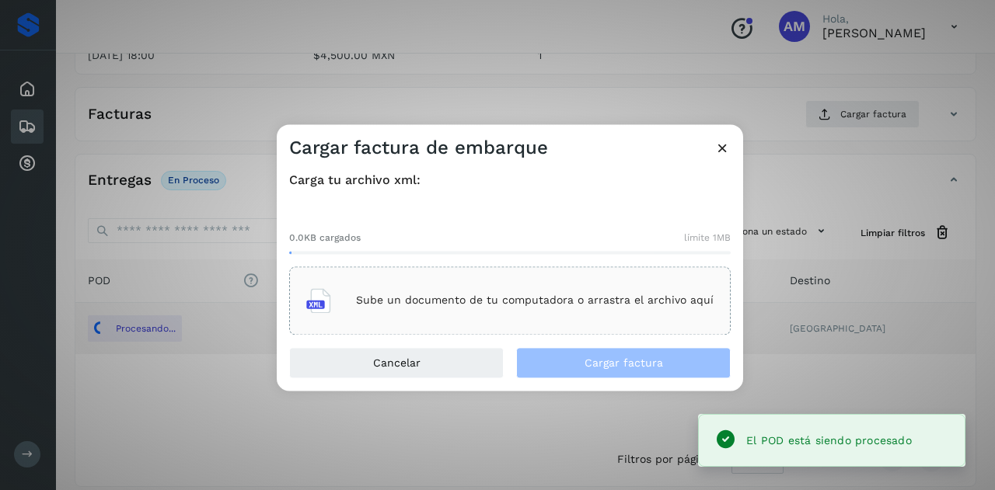
click at [586, 281] on div "Sube un documento de tu computadora o arrastra el archivo aquí" at bounding box center [509, 301] width 407 height 42
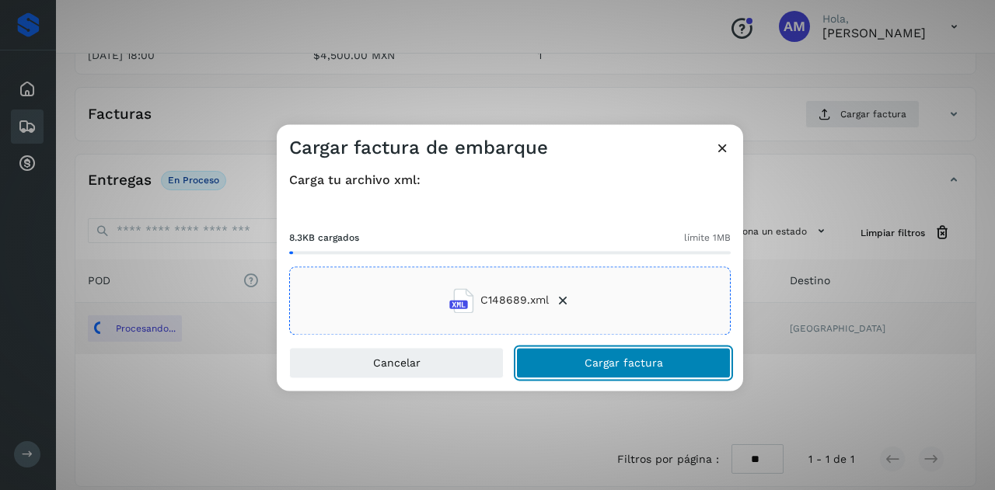
click at [583, 366] on main "Proveedores Inicio Embarques Cuentas por cobrar Salir Conoce nuestros beneficio…" at bounding box center [497, 136] width 995 height 739
click at [654, 351] on button "Cargar factura" at bounding box center [623, 362] width 214 height 31
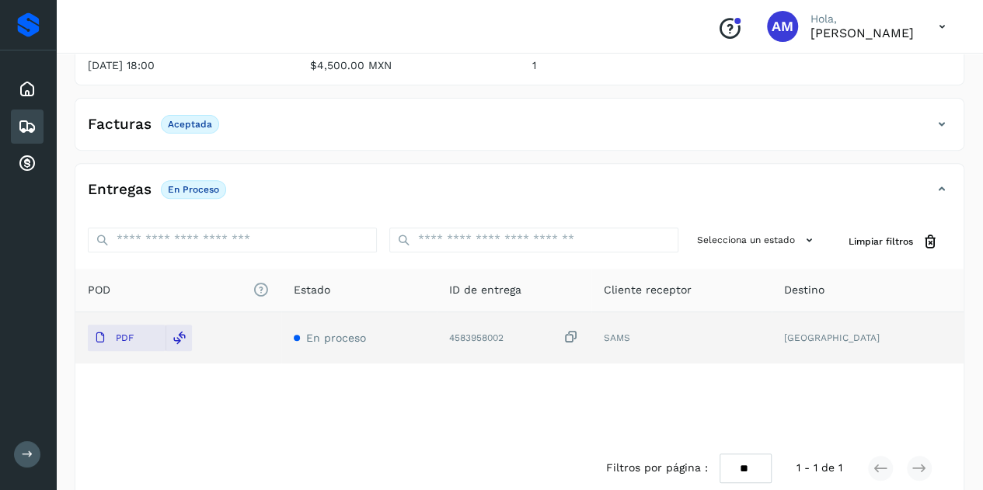
scroll to position [0, 0]
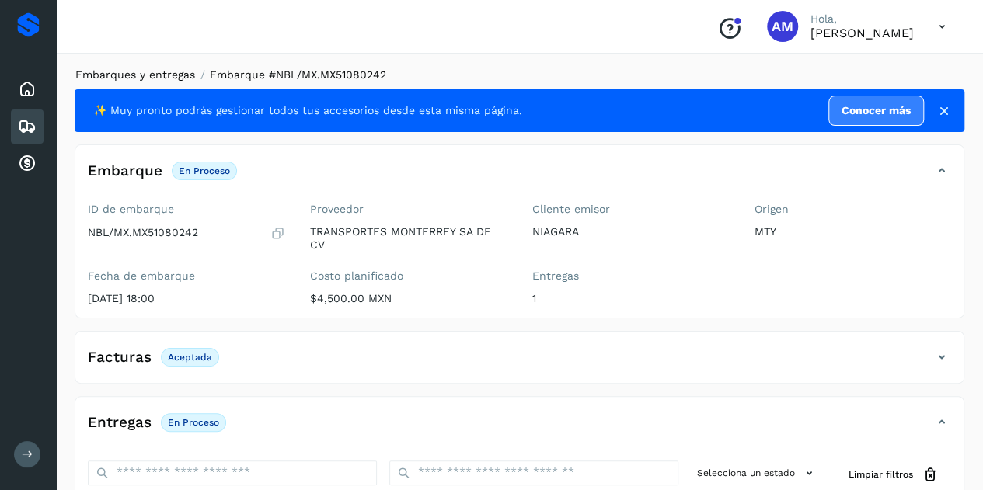
click at [183, 71] on link "Embarques y entregas" at bounding box center [135, 74] width 120 height 12
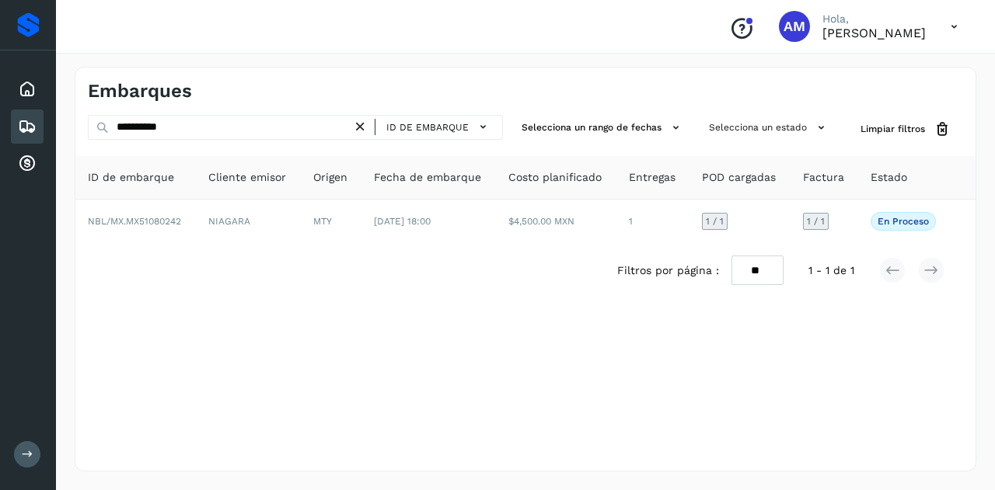
click at [362, 127] on icon at bounding box center [360, 127] width 16 height 16
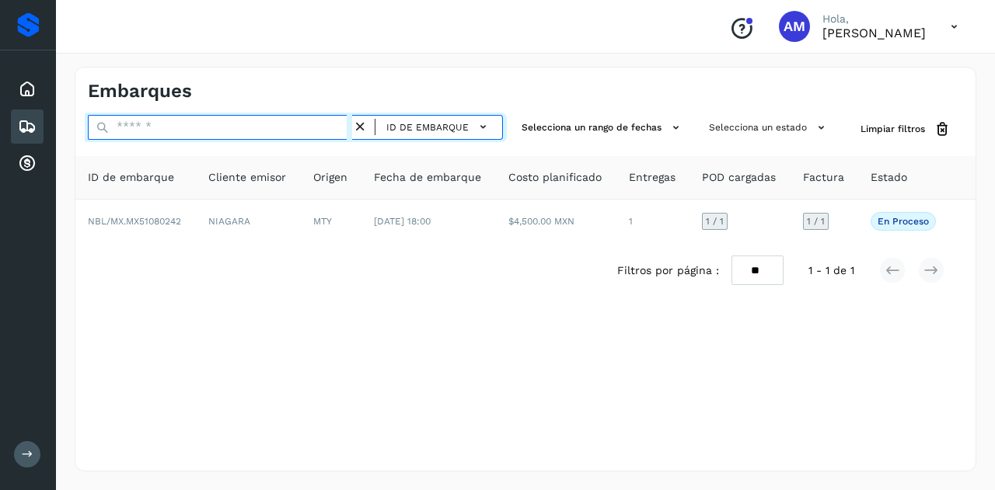
click at [289, 127] on input "text" at bounding box center [220, 127] width 264 height 25
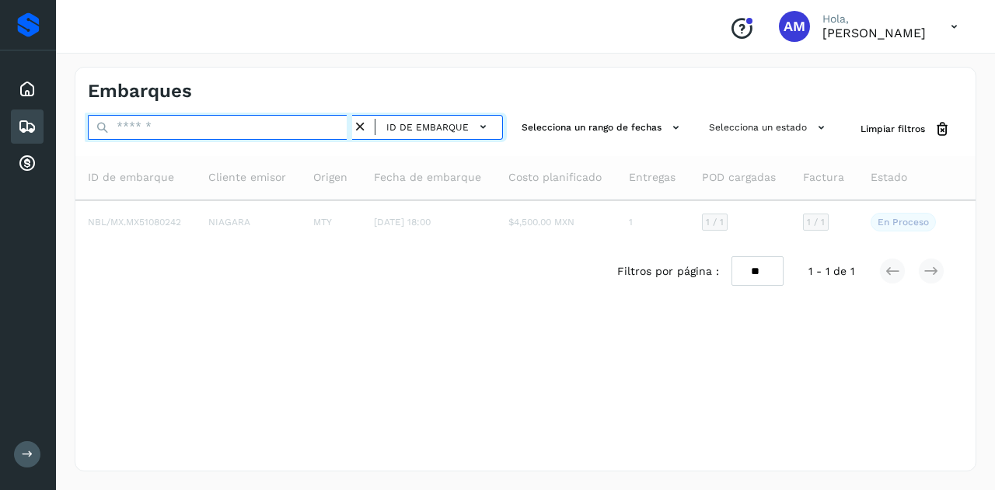
paste input "**********"
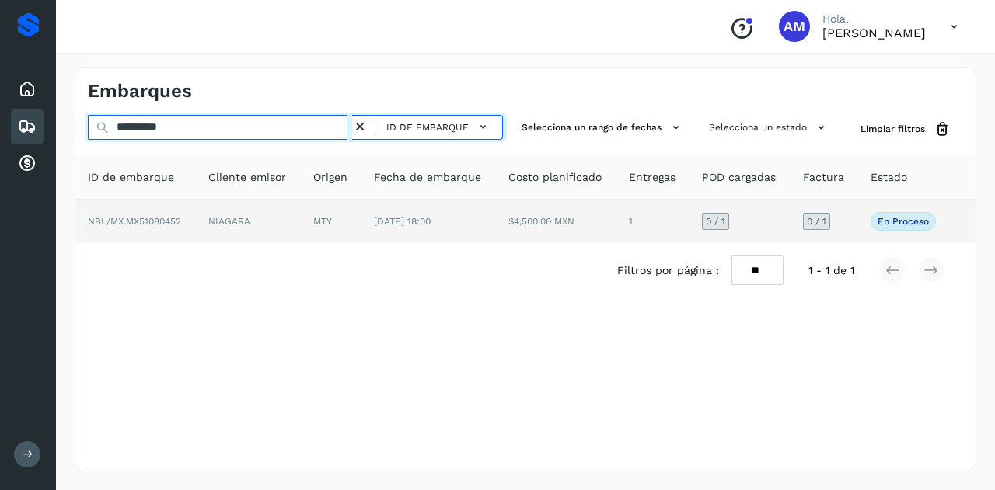
type input "**********"
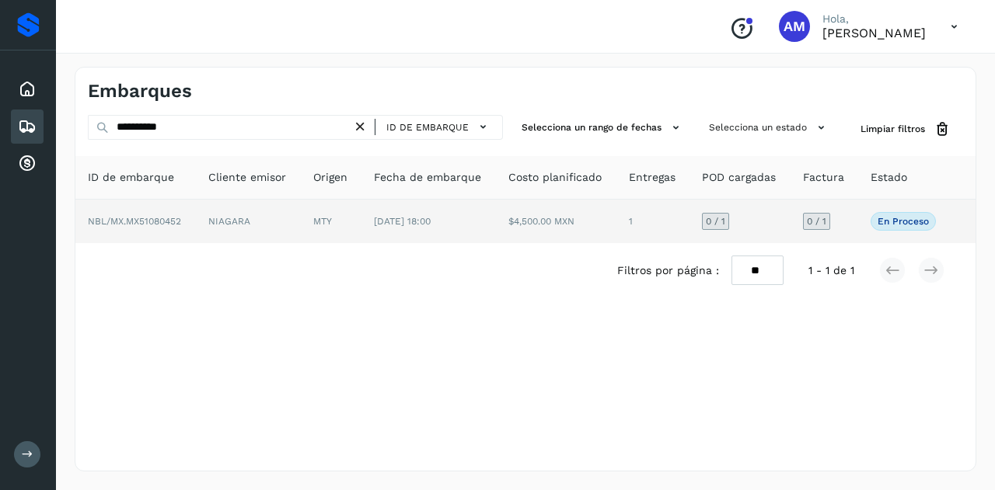
click at [314, 217] on td "MTY" at bounding box center [331, 222] width 61 height 44
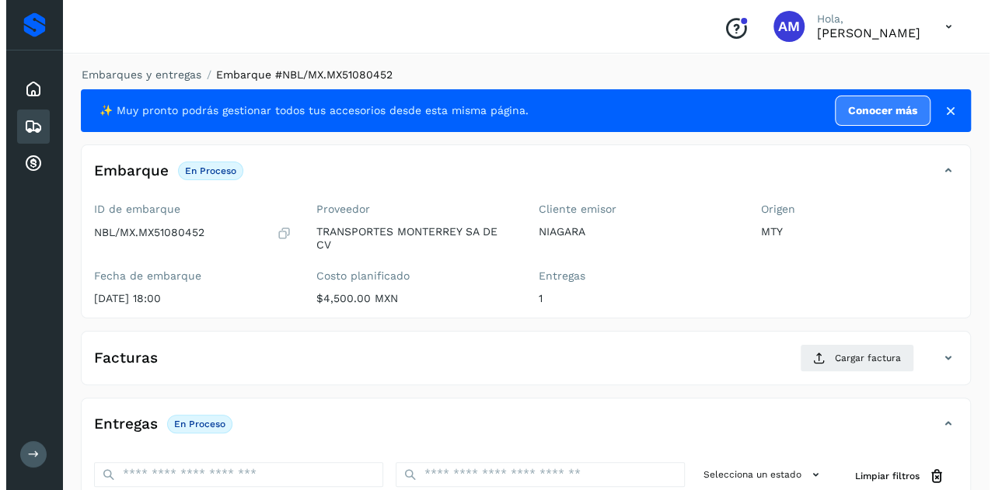
scroll to position [256, 0]
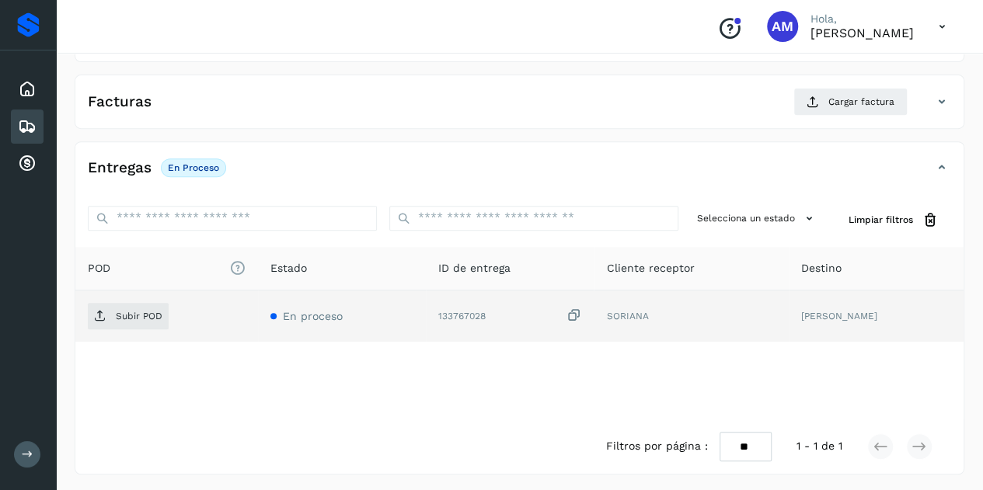
click at [168, 316] on div "Subir POD" at bounding box center [167, 316] width 158 height 26
click at [143, 320] on span "Subir POD" at bounding box center [128, 316] width 81 height 25
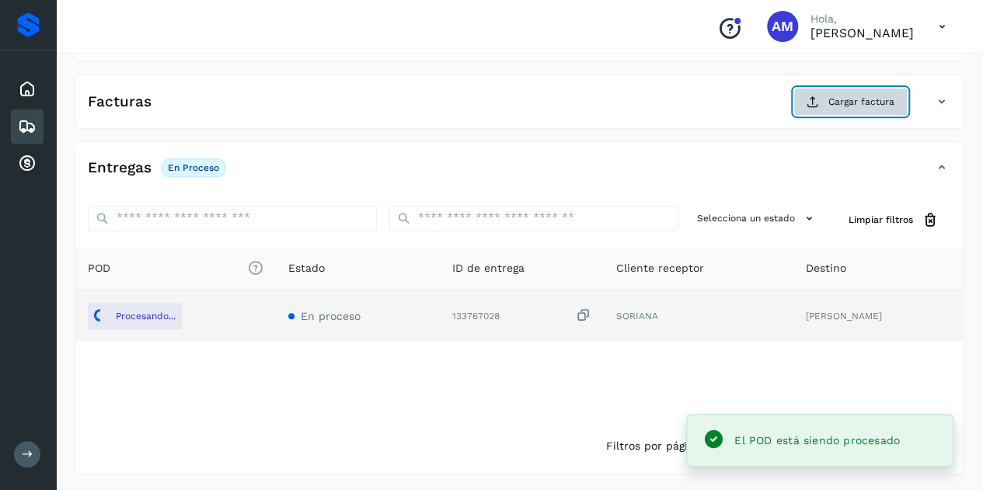
click at [817, 101] on icon at bounding box center [813, 102] width 12 height 12
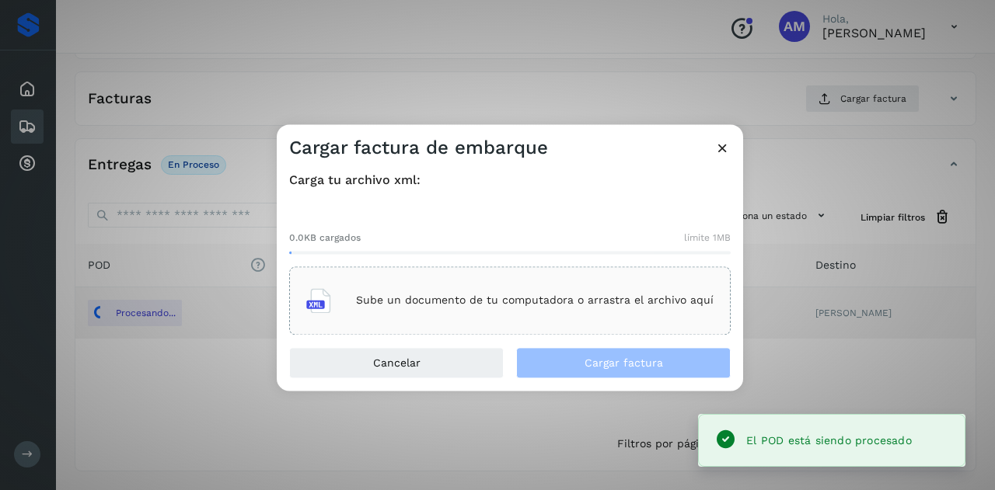
click at [558, 281] on div "Sube un documento de tu computadora o arrastra el archivo aquí" at bounding box center [509, 301] width 407 height 42
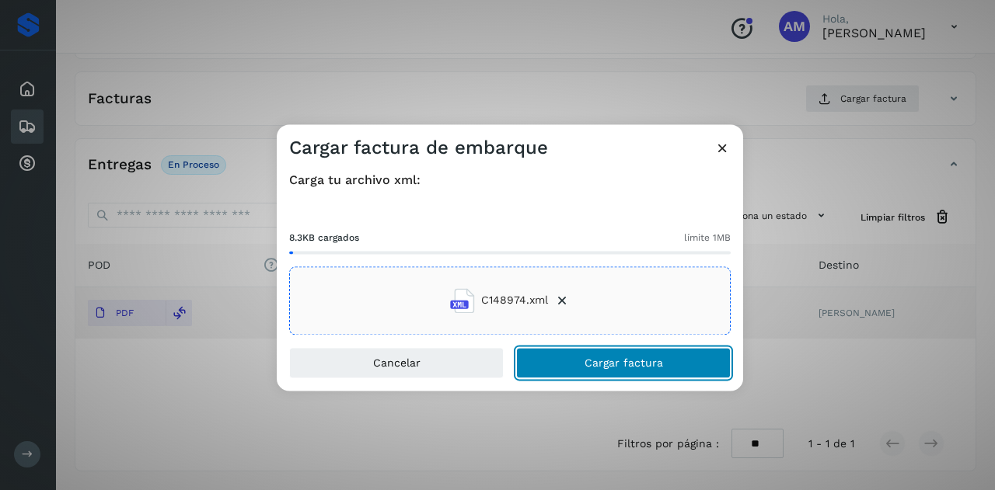
click at [627, 367] on span "Cargar factura" at bounding box center [623, 362] width 78 height 11
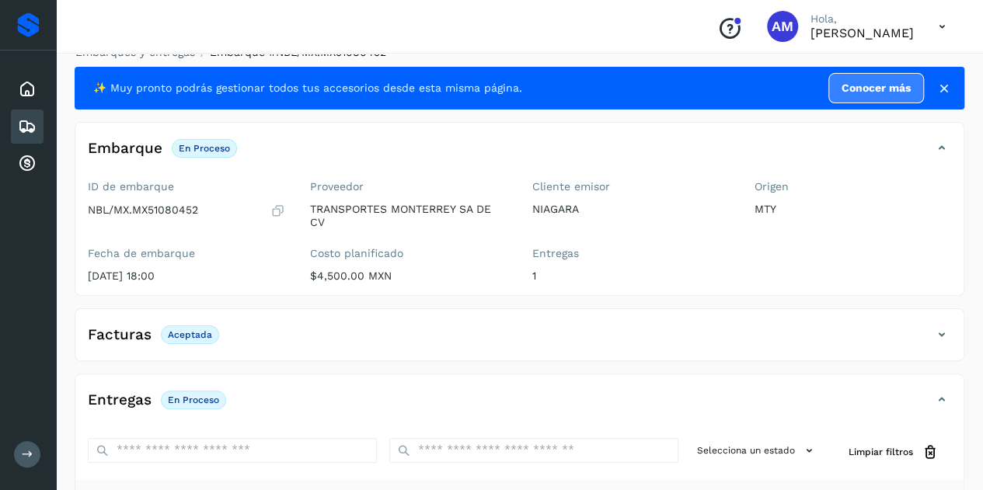
scroll to position [0, 0]
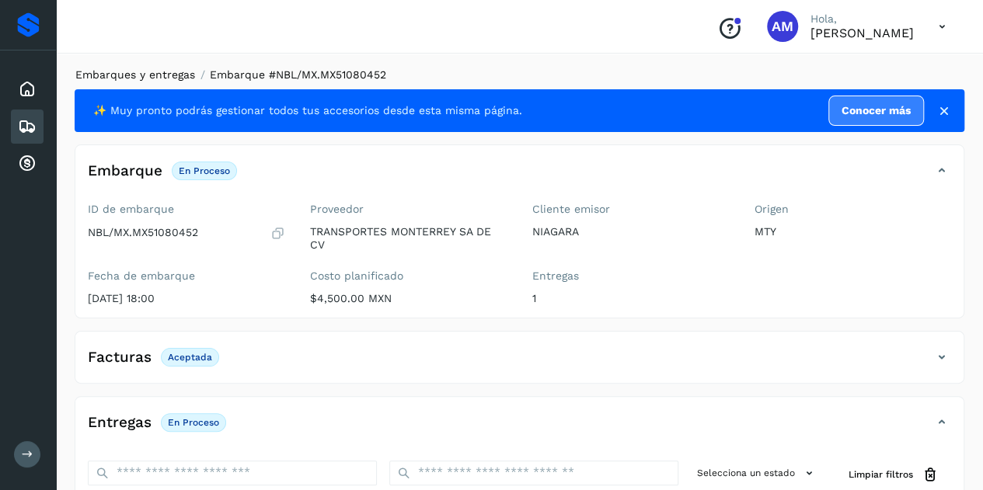
click at [166, 75] on link "Embarques y entregas" at bounding box center [135, 74] width 120 height 12
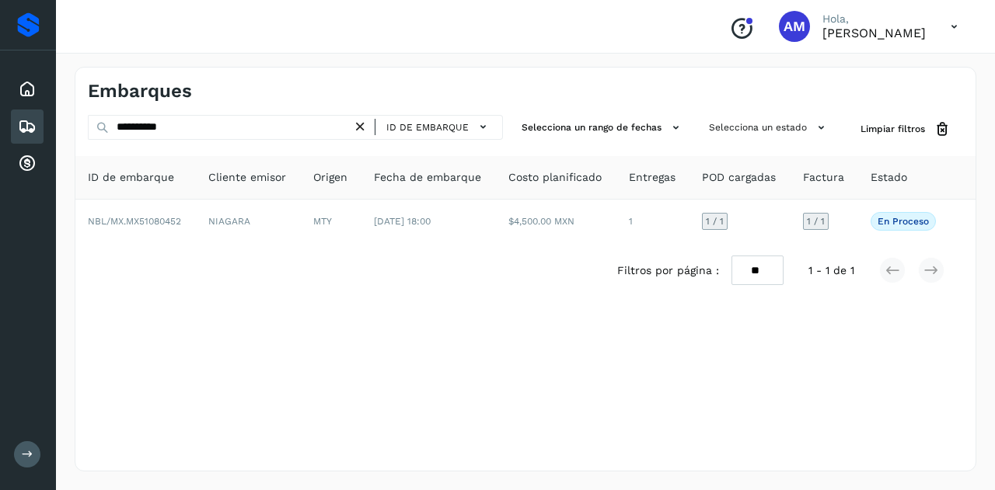
click at [361, 128] on icon at bounding box center [360, 127] width 16 height 16
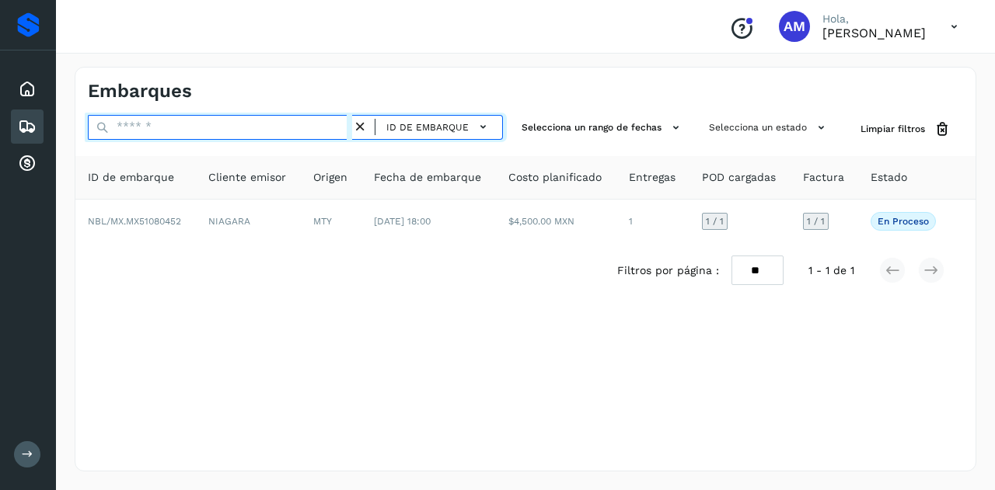
click at [316, 128] on input "text" at bounding box center [220, 127] width 264 height 25
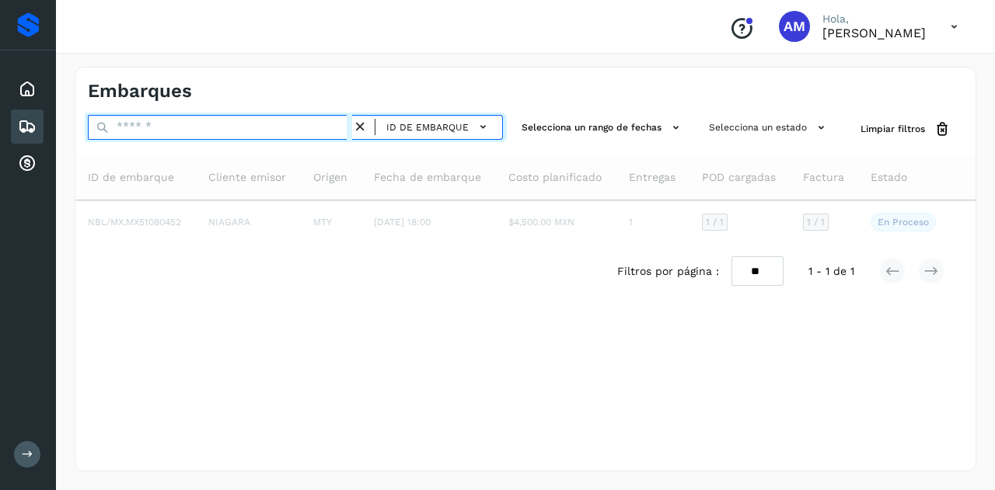
paste input "**********"
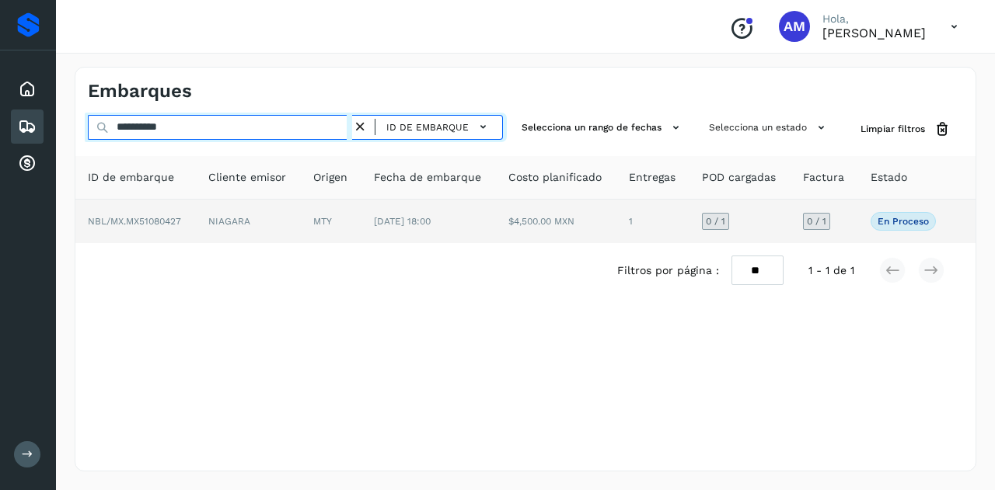
type input "**********"
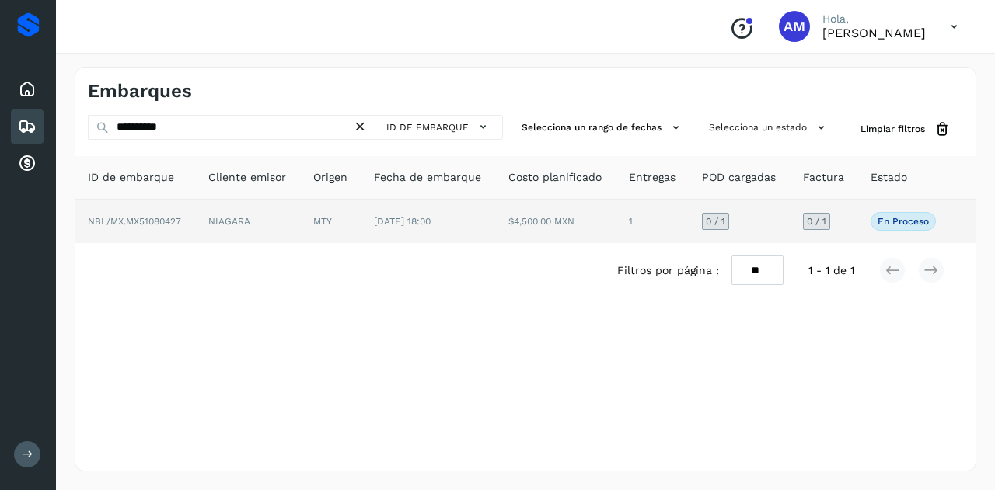
click at [319, 222] on td "MTY" at bounding box center [331, 222] width 61 height 44
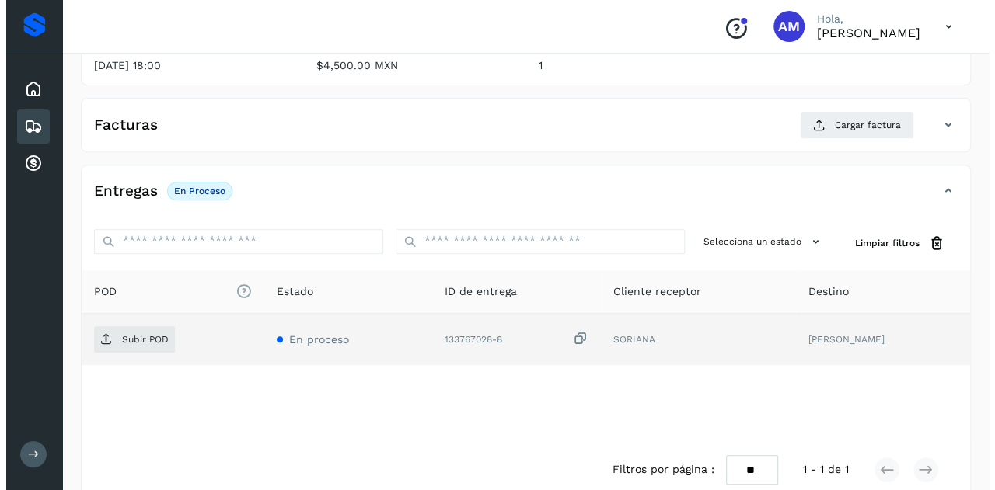
scroll to position [256, 0]
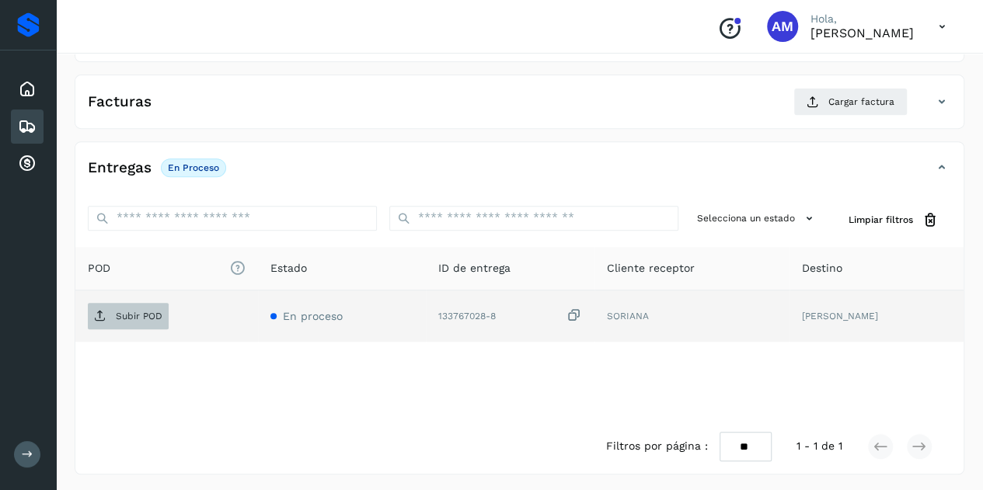
click at [143, 326] on button "Subir POD" at bounding box center [128, 316] width 81 height 26
click at [139, 311] on p "Subir POD" at bounding box center [139, 316] width 47 height 11
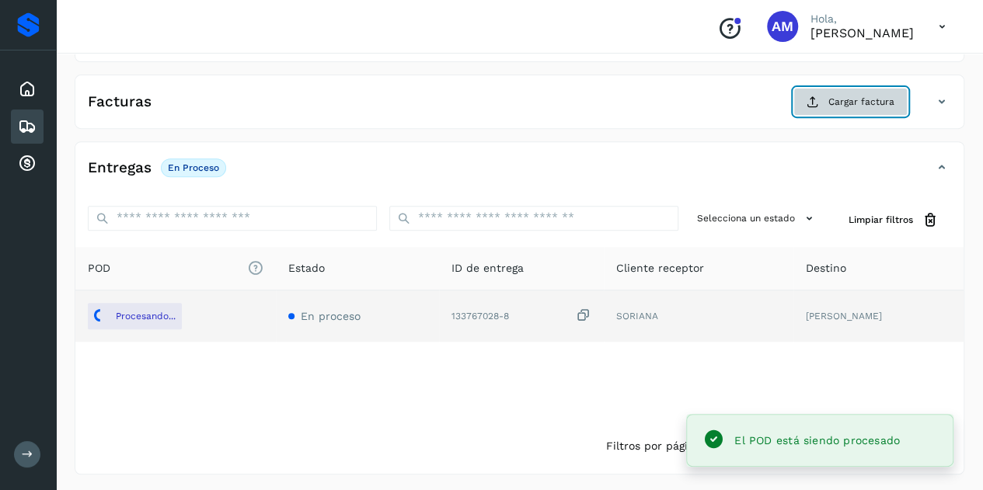
click at [836, 96] on span "Cargar factura" at bounding box center [861, 102] width 66 height 14
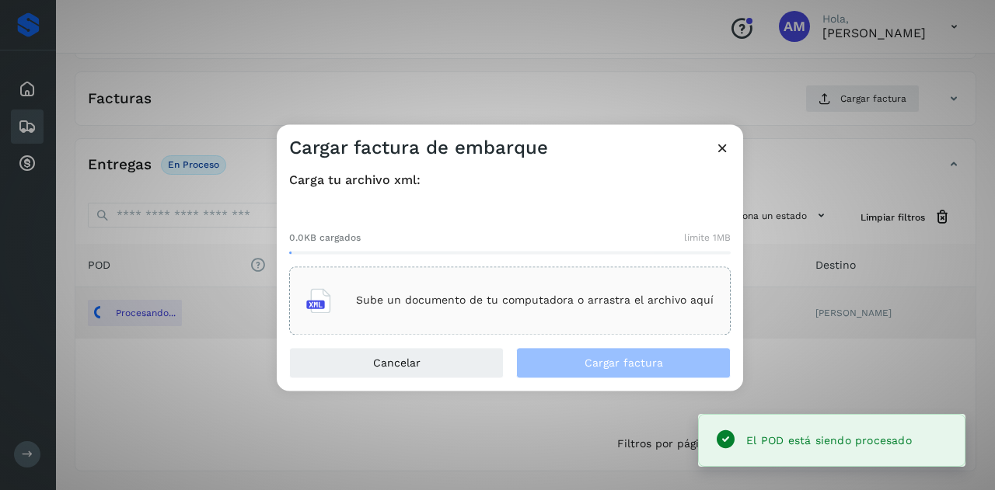
click at [461, 283] on div "Sube un documento de tu computadora o arrastra el archivo aquí" at bounding box center [509, 301] width 407 height 42
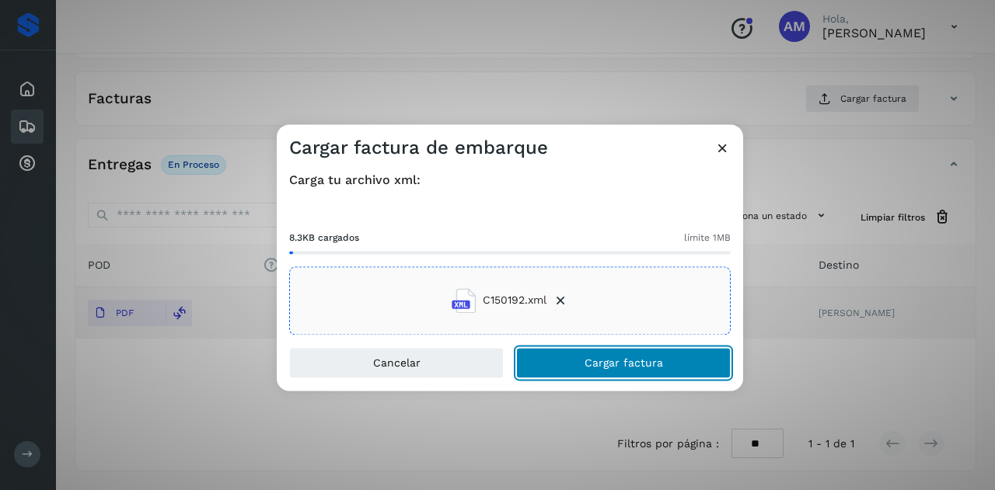
click at [591, 368] on span "Cargar factura" at bounding box center [623, 362] width 78 height 11
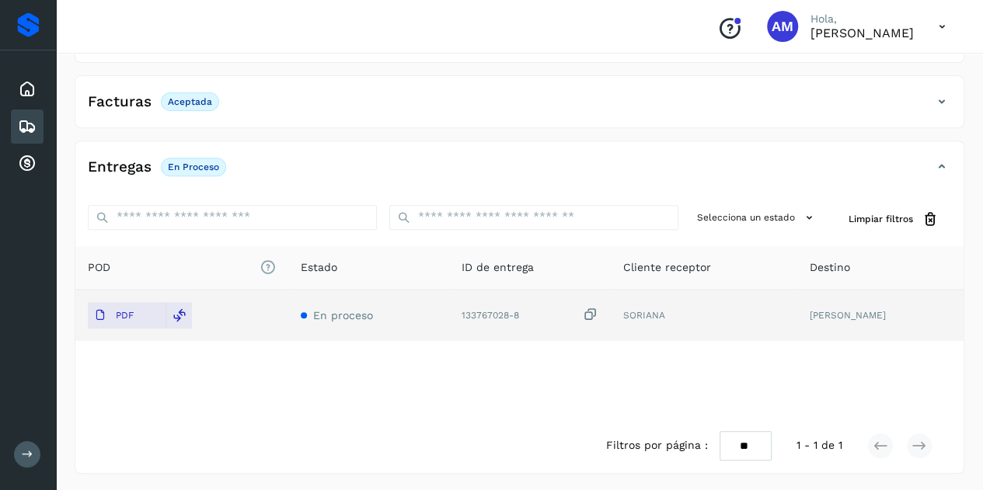
scroll to position [0, 0]
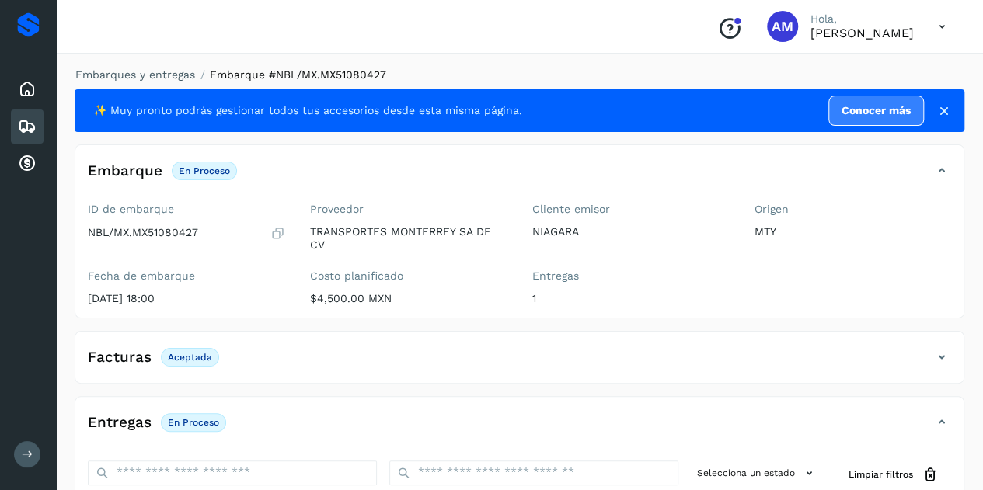
click at [155, 64] on div "Embarques y entregas Embarque #NBL/MX.MX51080427 ✨ Muy pronto podrás gestionar …" at bounding box center [519, 398] width 927 height 700
click at [155, 72] on link "Embarques y entregas" at bounding box center [135, 74] width 120 height 12
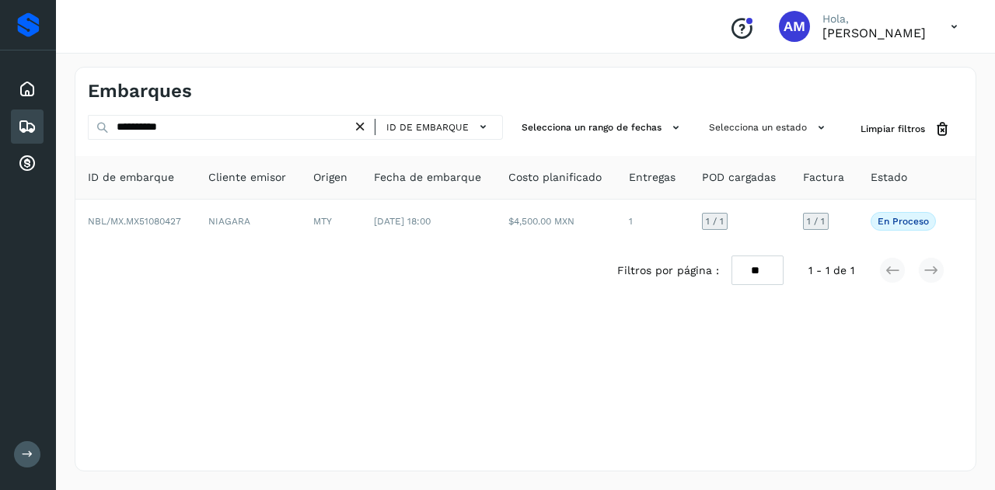
drag, startPoint x: 362, startPoint y: 124, endPoint x: 354, endPoint y: 127, distance: 8.9
click at [361, 125] on icon at bounding box center [360, 127] width 16 height 16
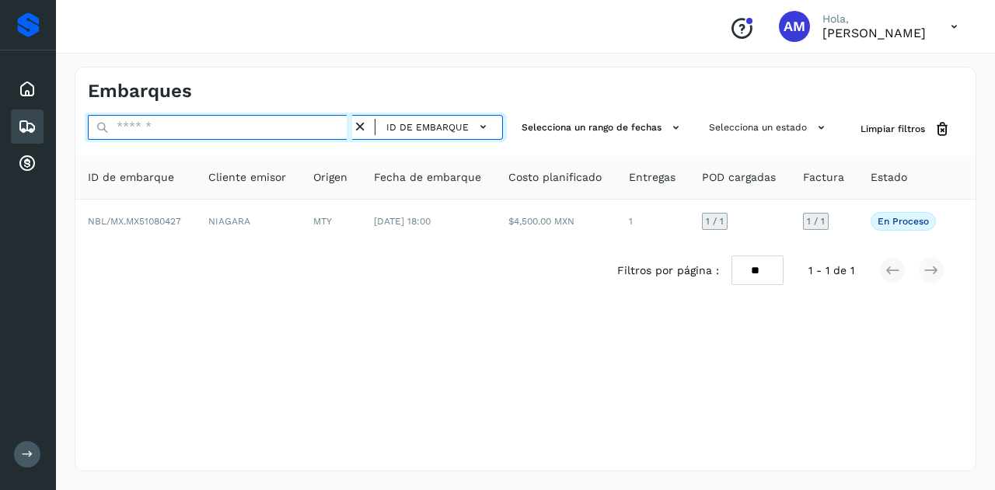
click at [308, 130] on input "text" at bounding box center [220, 127] width 264 height 25
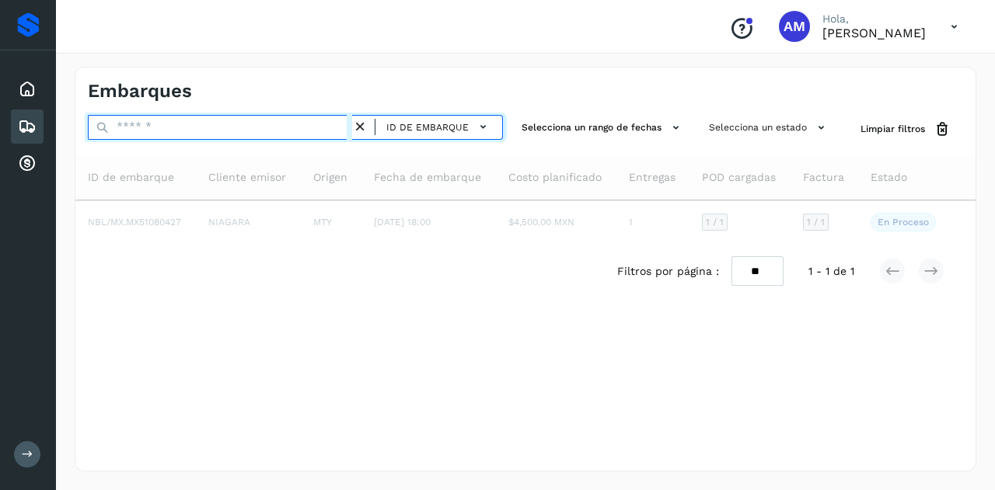
paste input "**********"
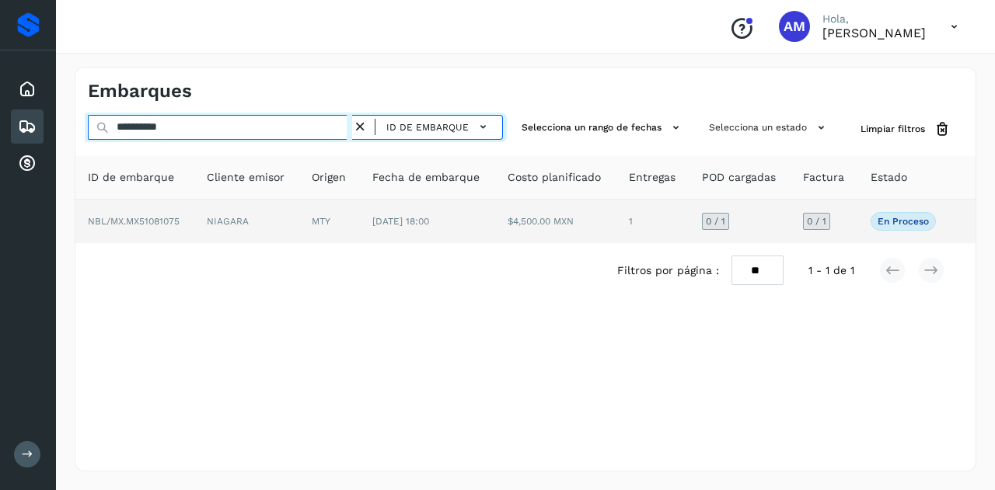
type input "**********"
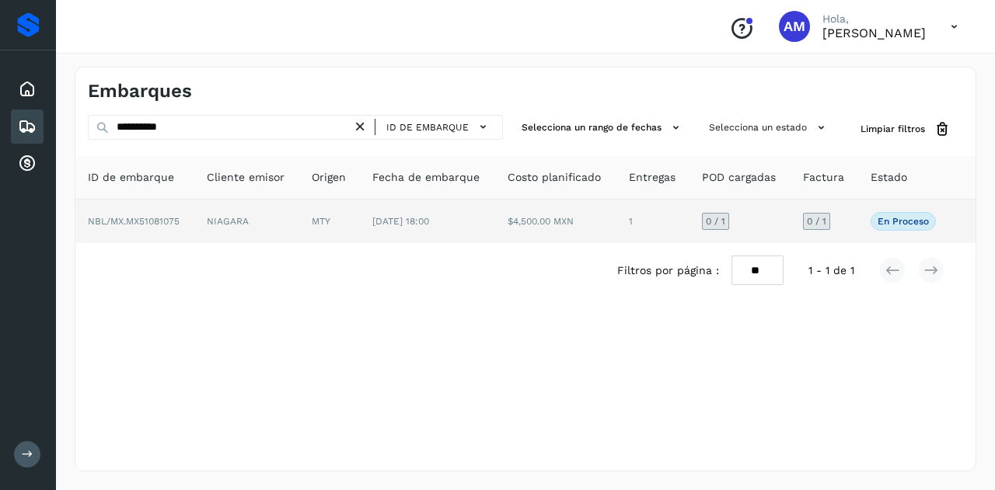
click at [284, 224] on td "NIAGARA" at bounding box center [246, 222] width 105 height 44
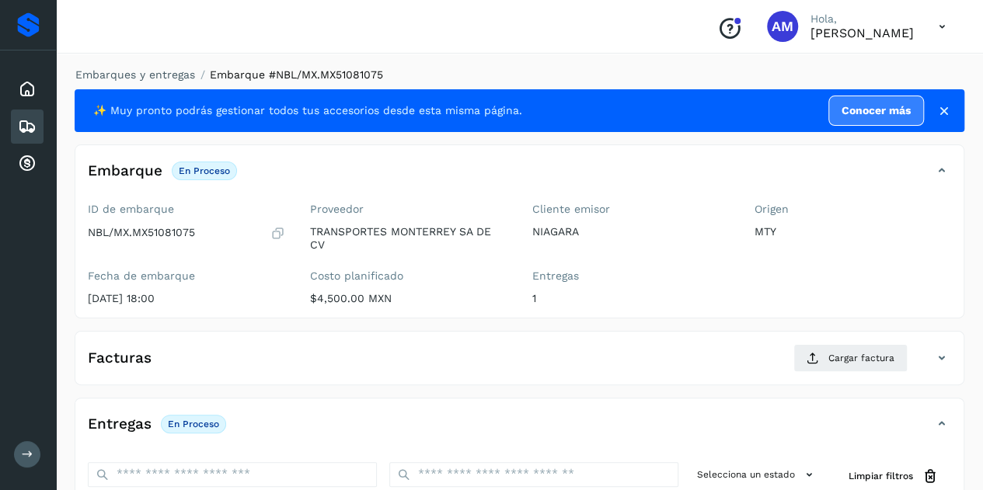
scroll to position [233, 0]
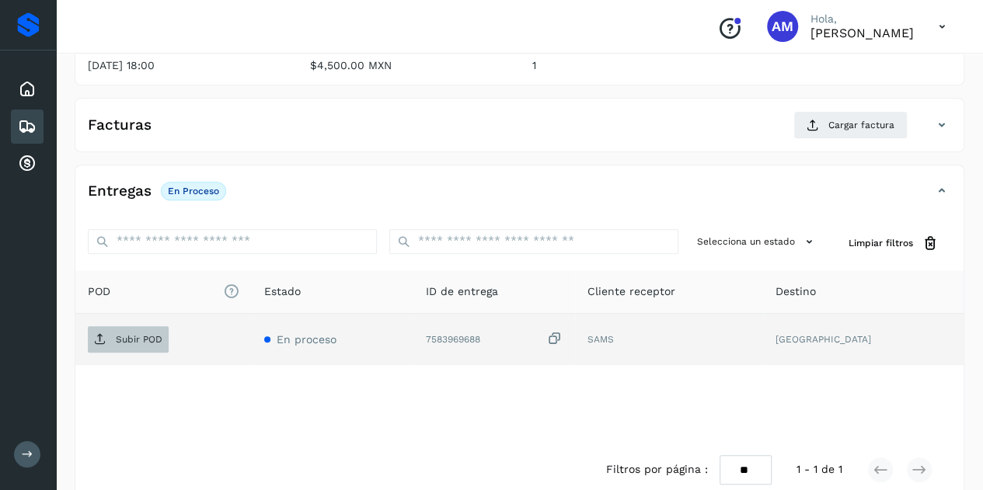
click at [157, 336] on p "Subir POD" at bounding box center [139, 339] width 47 height 11
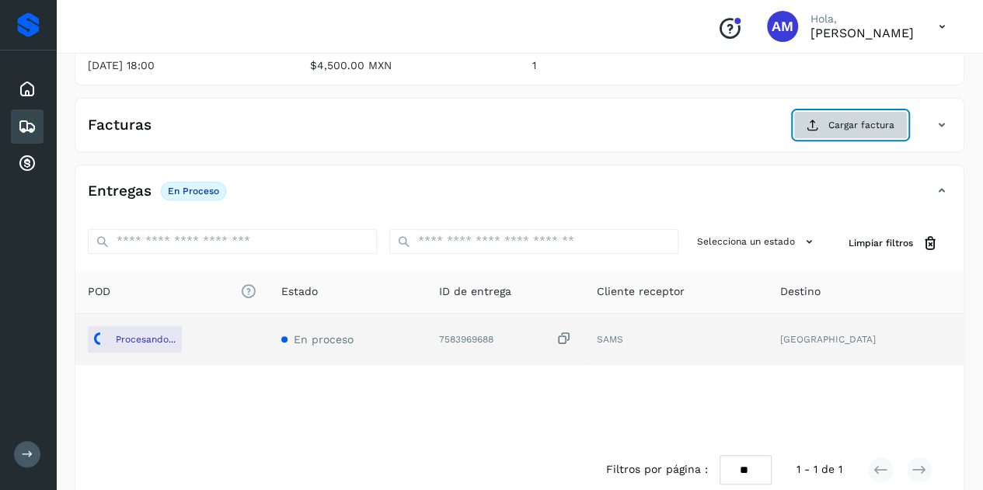
click at [825, 120] on button "Cargar factura" at bounding box center [850, 125] width 114 height 28
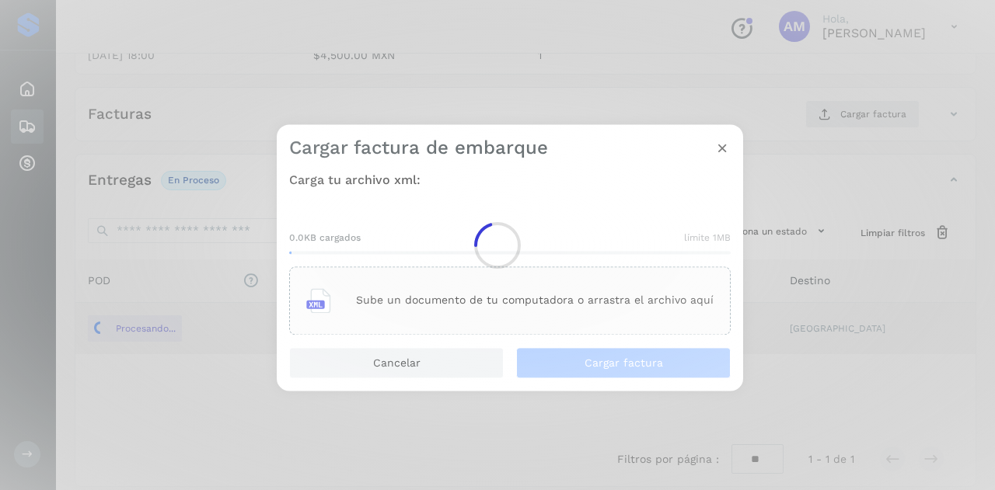
click at [519, 308] on div at bounding box center [497, 245] width 995 height 490
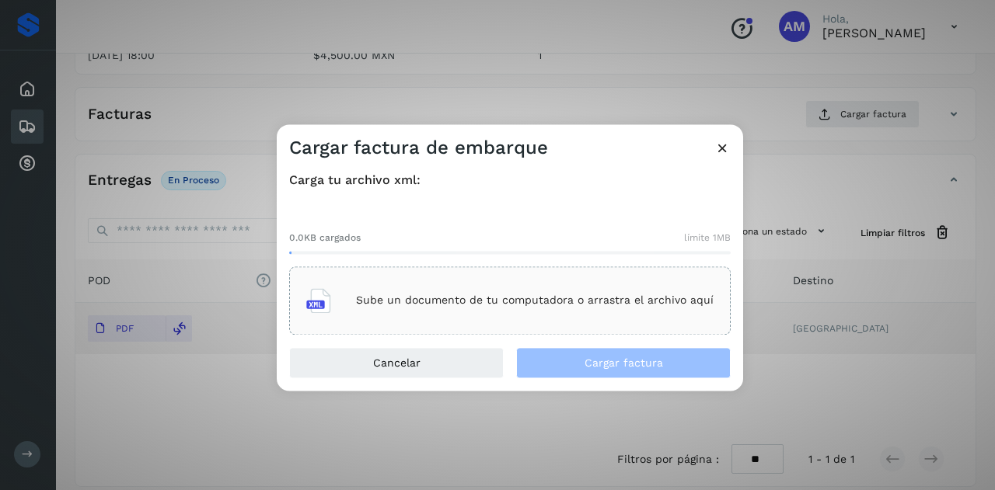
click at [519, 308] on div "Sube un documento de tu computadora o arrastra el archivo aquí" at bounding box center [509, 301] width 407 height 42
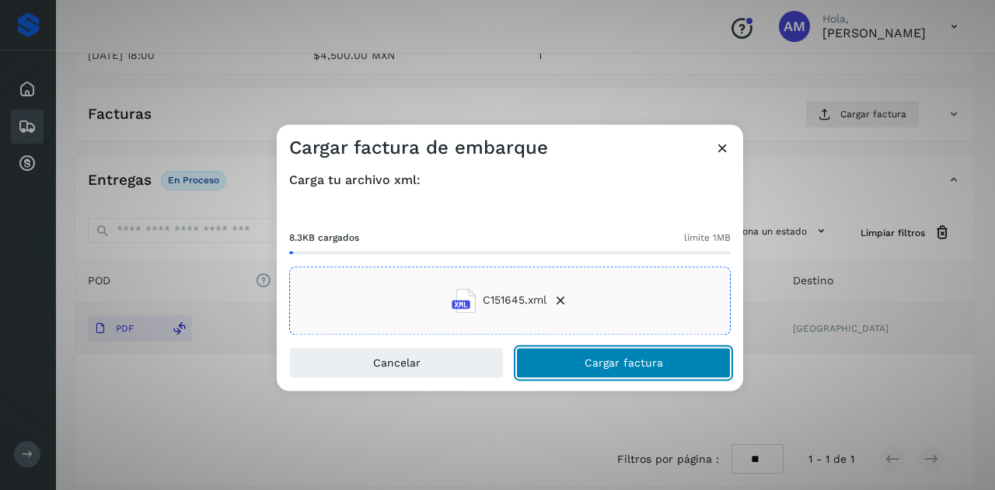
click at [628, 362] on span "Cargar factura" at bounding box center [623, 362] width 78 height 11
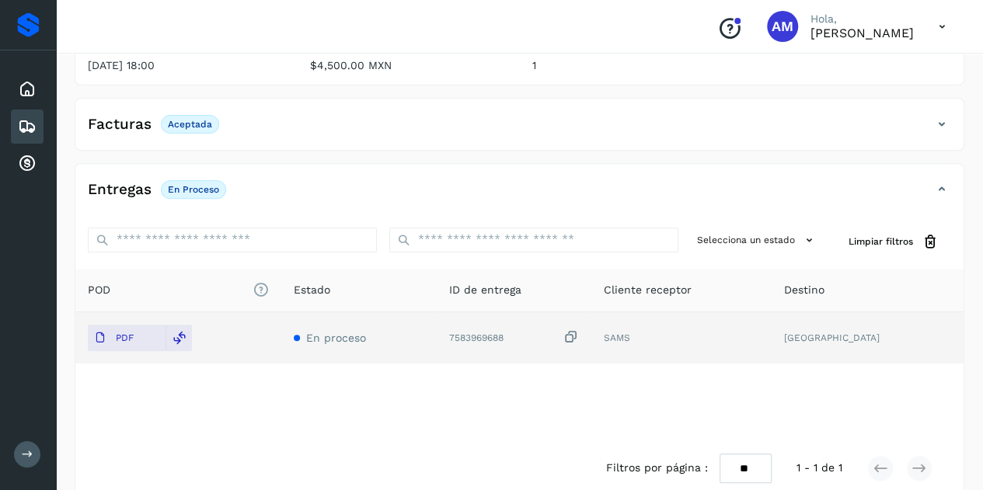
scroll to position [0, 0]
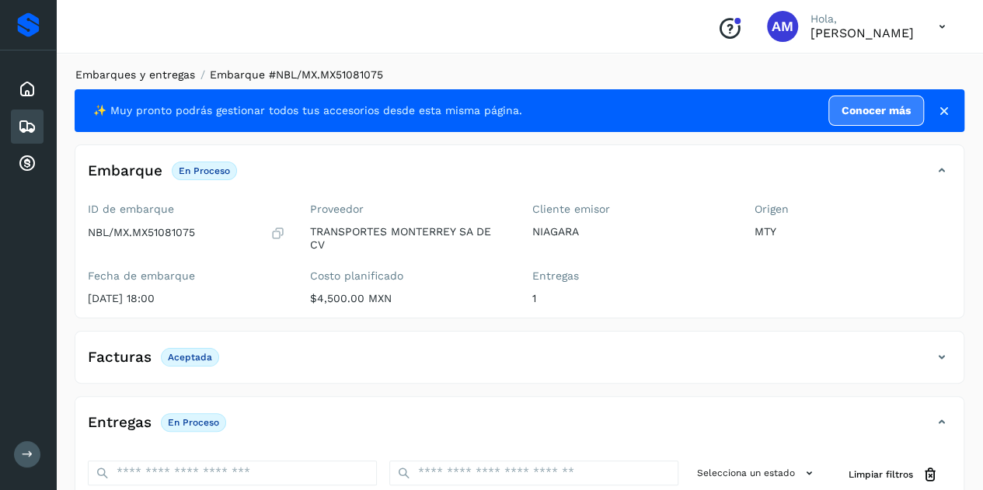
click at [112, 75] on link "Embarques y entregas" at bounding box center [135, 74] width 120 height 12
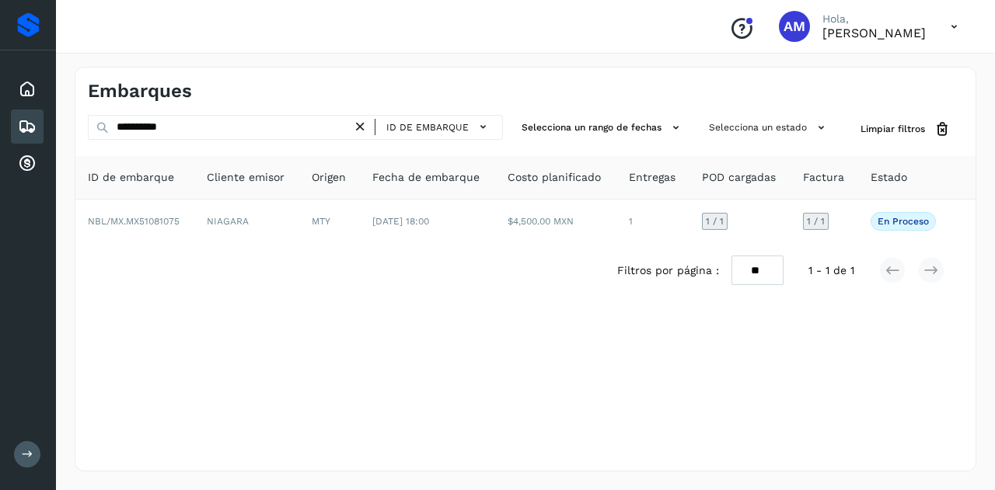
click at [361, 127] on icon at bounding box center [360, 127] width 16 height 16
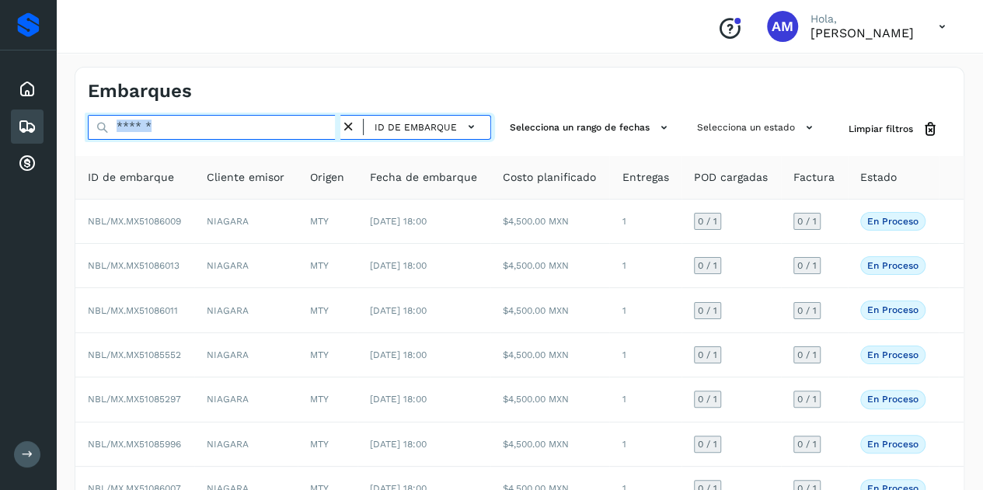
click at [263, 122] on input "text" at bounding box center [214, 127] width 253 height 25
paste input "**********"
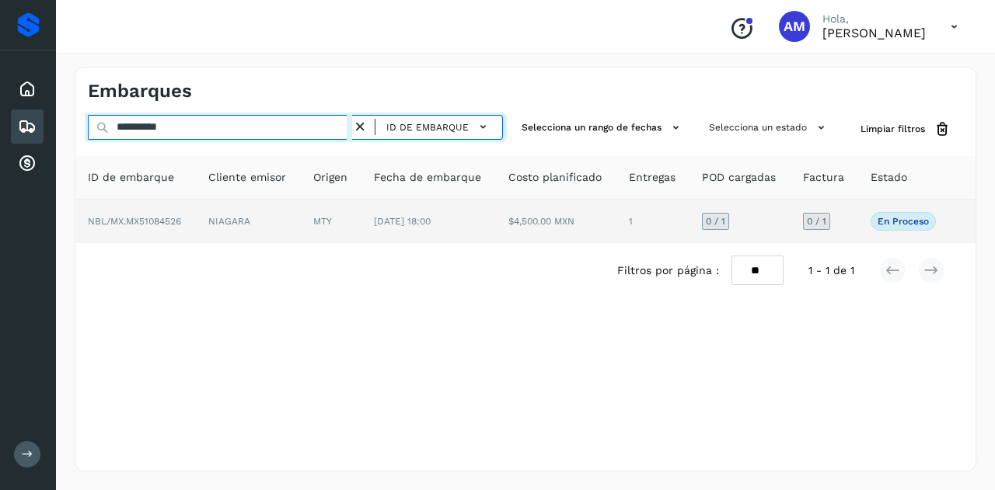
type input "**********"
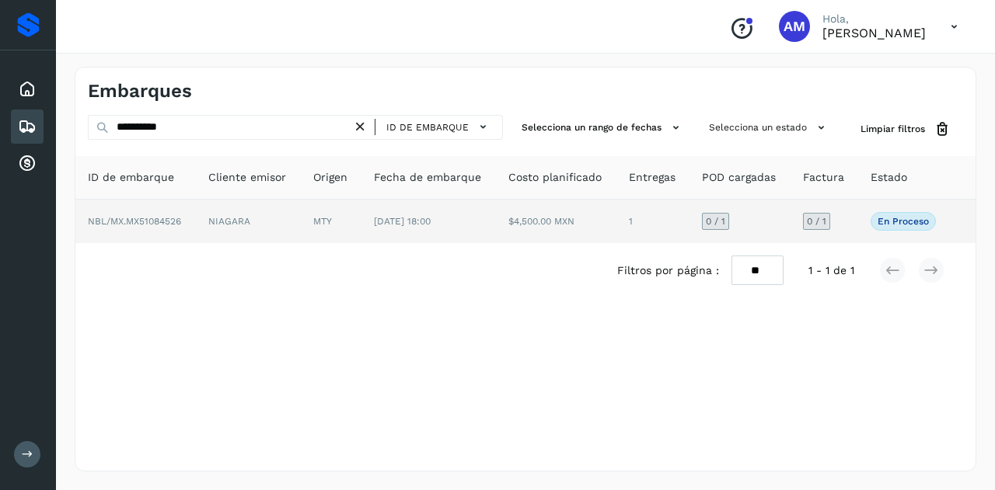
click at [267, 220] on td "NIAGARA" at bounding box center [248, 222] width 105 height 44
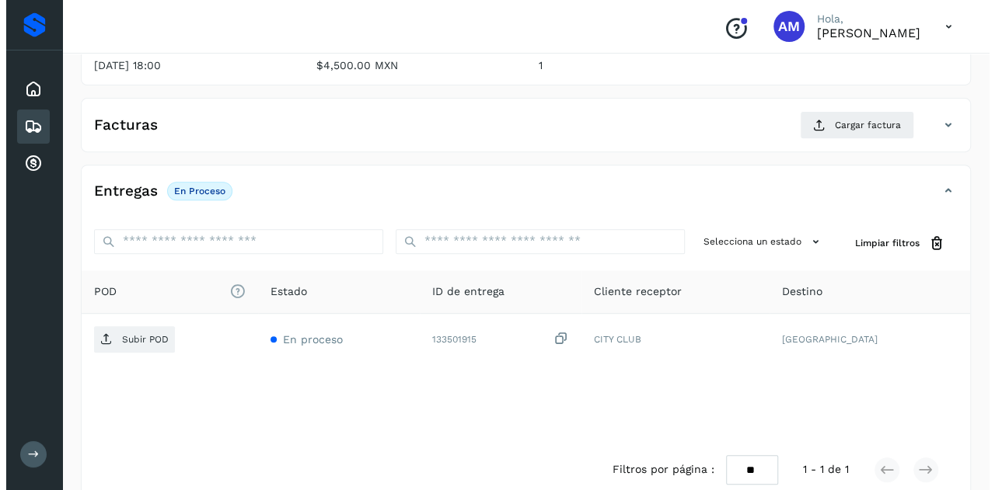
scroll to position [256, 0]
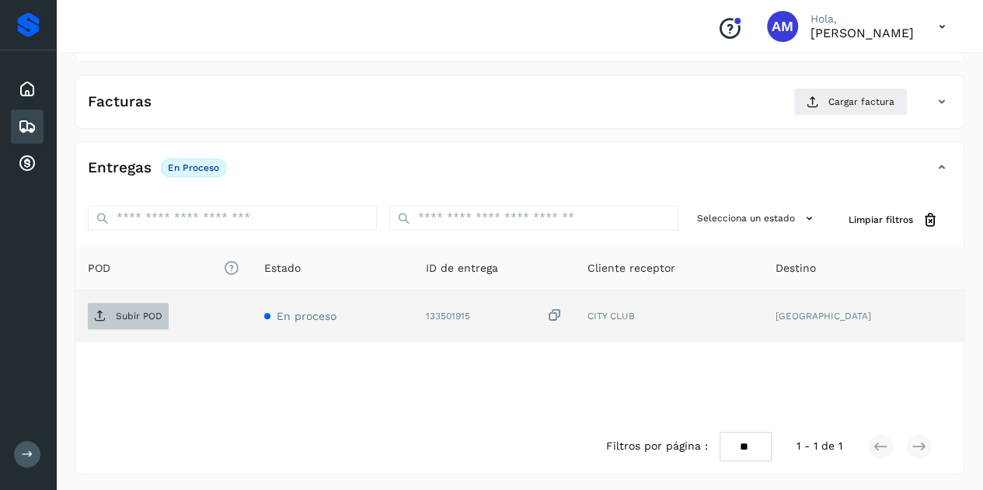
click at [159, 312] on p "Subir POD" at bounding box center [139, 316] width 47 height 11
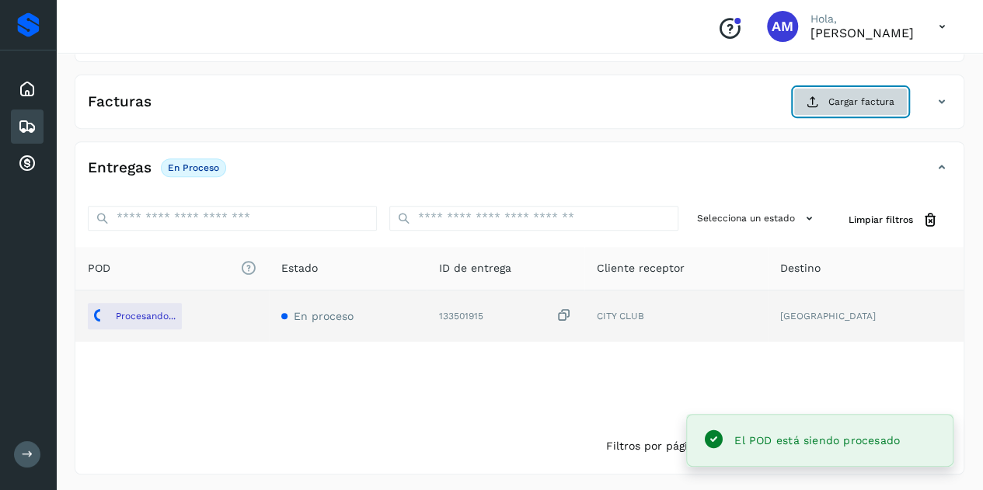
click at [819, 99] on icon at bounding box center [813, 102] width 12 height 12
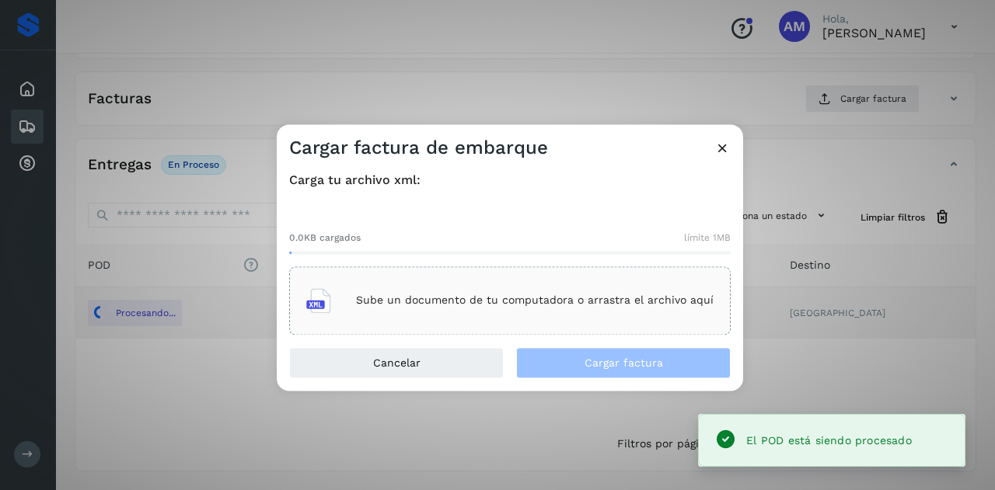
click at [551, 290] on div "Sube un documento de tu computadora o arrastra el archivo aquí" at bounding box center [509, 301] width 407 height 42
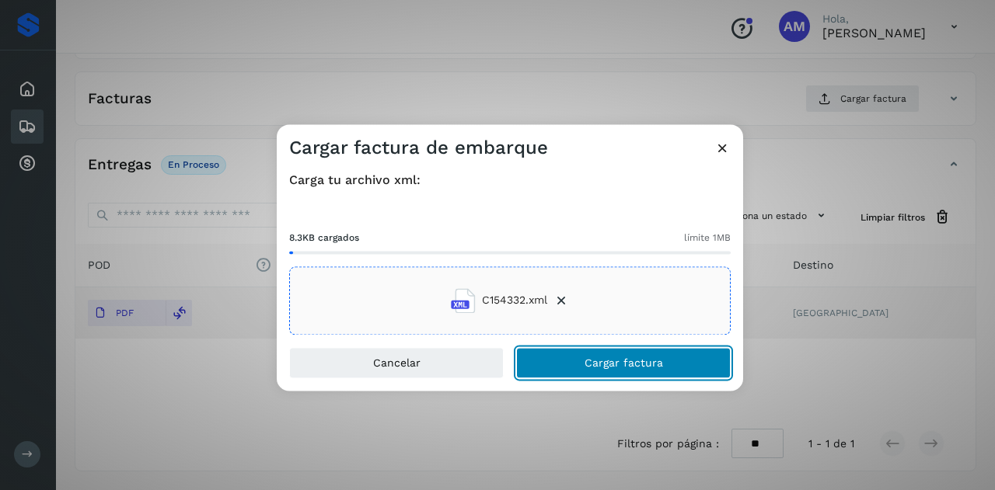
click at [575, 372] on button "Cargar factura" at bounding box center [623, 362] width 214 height 31
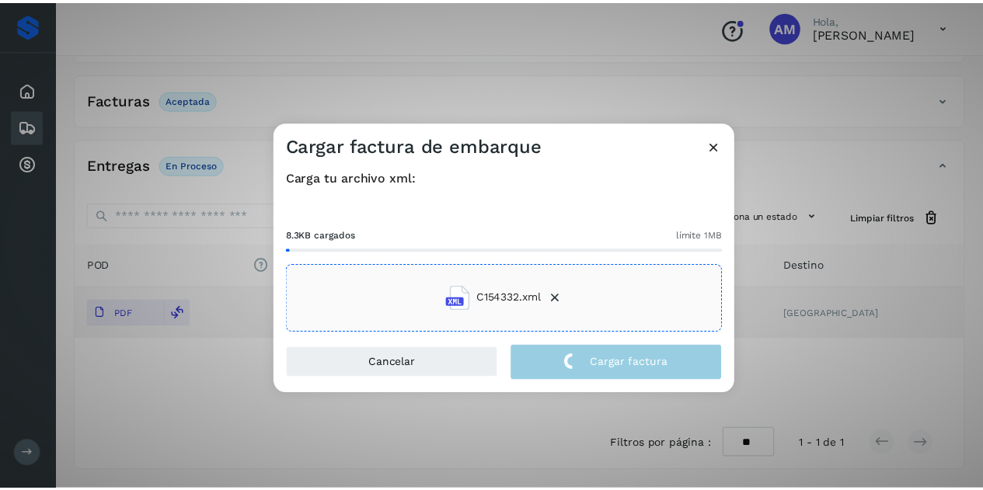
scroll to position [256, 0]
